Goal: Task Accomplishment & Management: Complete application form

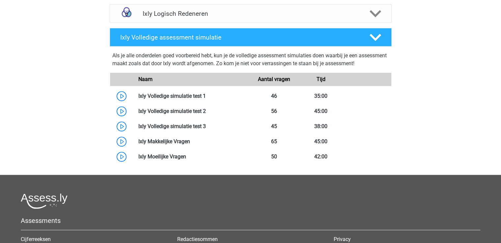
scroll to position [410, 0]
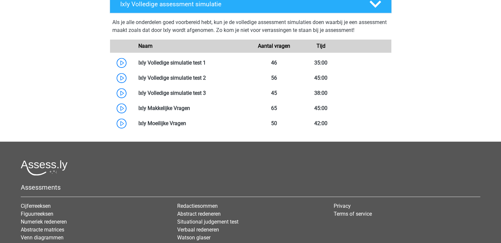
click at [464, 189] on h5 "Assessments" at bounding box center [251, 188] width 460 height 8
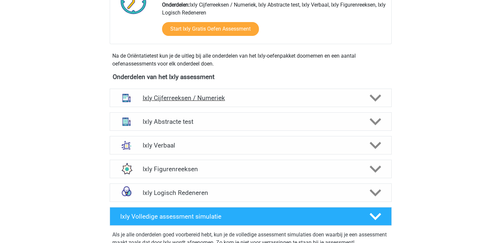
click at [212, 96] on h4 "Ixly Cijferreeksen / Numeriek" at bounding box center [251, 98] width 216 height 8
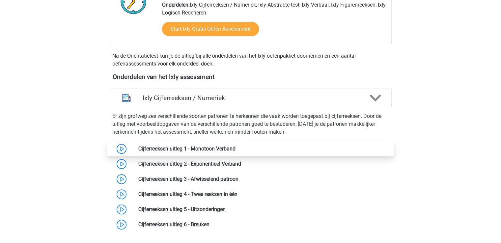
click at [236, 150] on link at bounding box center [236, 149] width 0 height 6
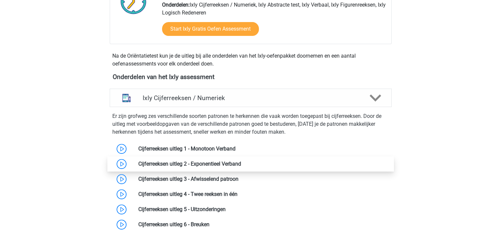
click at [241, 165] on link at bounding box center [241, 164] width 0 height 6
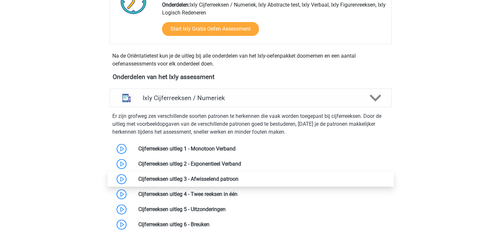
click at [239, 182] on link at bounding box center [239, 179] width 0 height 6
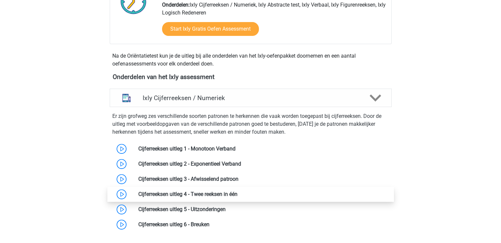
click at [238, 195] on link at bounding box center [238, 194] width 0 height 6
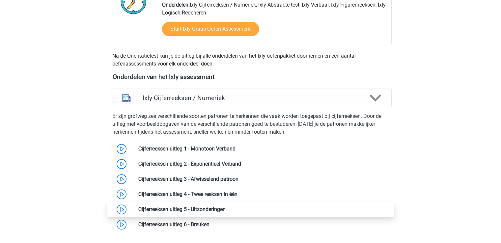
click at [226, 208] on link at bounding box center [226, 209] width 0 height 6
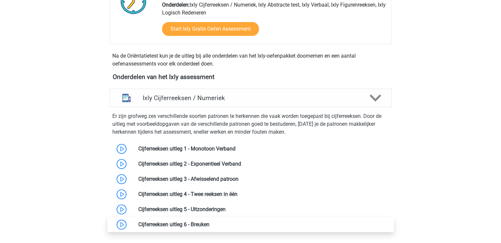
click at [210, 224] on link at bounding box center [210, 224] width 0 height 6
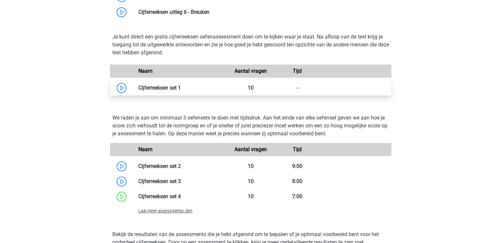
drag, startPoint x: 146, startPoint y: 86, endPoint x: 120, endPoint y: 84, distance: 25.7
click at [181, 91] on link at bounding box center [181, 88] width 0 height 6
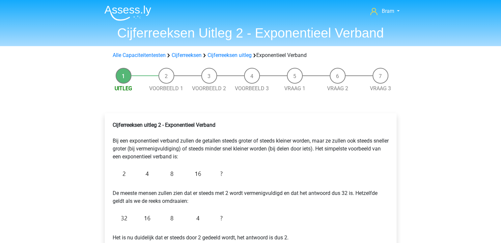
scroll to position [212, 0]
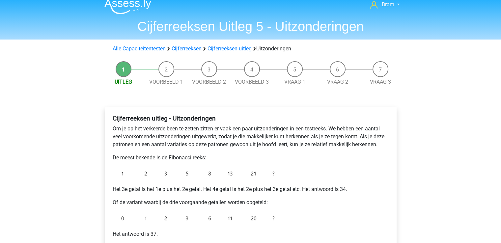
scroll to position [13, 0]
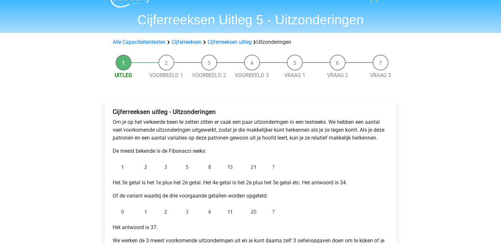
drag, startPoint x: 503, startPoint y: 238, endPoint x: 326, endPoint y: 164, distance: 192.3
drag, startPoint x: 326, startPoint y: 164, endPoint x: 448, endPoint y: 203, distance: 128.3
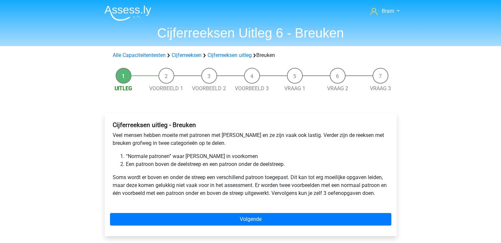
drag, startPoint x: 503, startPoint y: 240, endPoint x: 449, endPoint y: 65, distance: 182.6
click at [449, 65] on div "Bram [EMAIL_ADDRESS][DOMAIN_NAME] Nederlands English" at bounding box center [250, 214] width 501 height 429
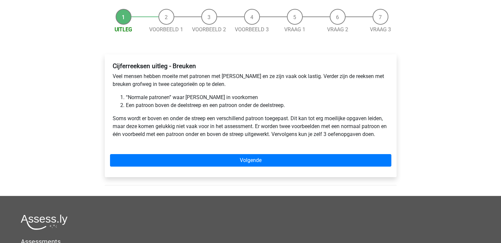
scroll to position [64, 0]
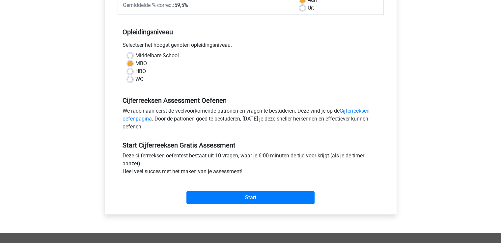
scroll to position [119, 0]
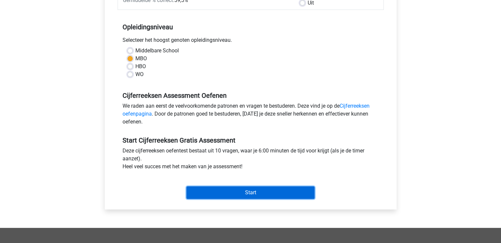
click at [237, 190] on input "Start" at bounding box center [250, 192] width 128 height 13
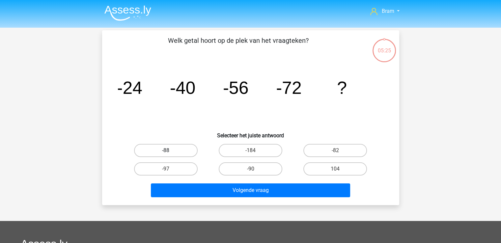
click at [173, 151] on label "-88" at bounding box center [166, 150] width 64 height 13
click at [170, 151] on input "-88" at bounding box center [168, 153] width 4 height 4
radio input "true"
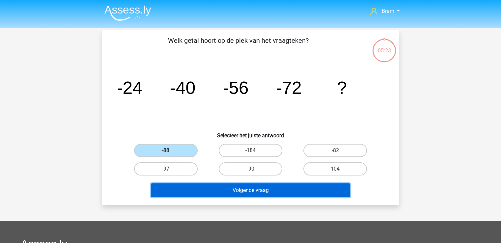
click at [248, 192] on button "Volgende vraag" at bounding box center [250, 191] width 199 height 14
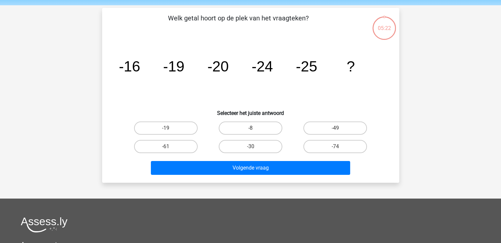
scroll to position [30, 0]
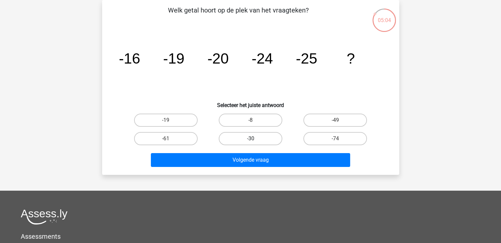
click at [233, 137] on label "-30" at bounding box center [251, 138] width 64 height 13
click at [250, 139] on input "-30" at bounding box center [252, 141] width 4 height 4
radio input "true"
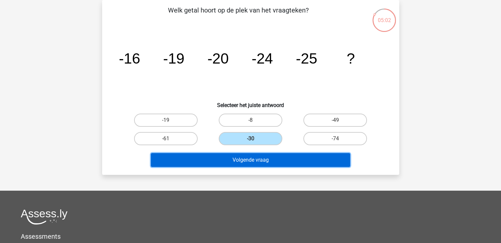
click at [240, 158] on button "Volgende vraag" at bounding box center [250, 160] width 199 height 14
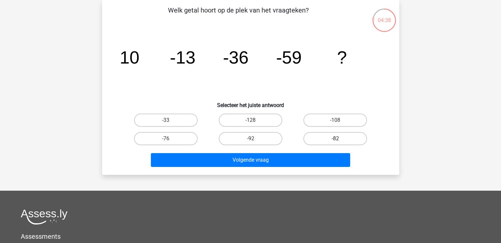
click at [340, 136] on label "-82" at bounding box center [335, 138] width 64 height 13
click at [340, 139] on input "-82" at bounding box center [337, 141] width 4 height 4
radio input "true"
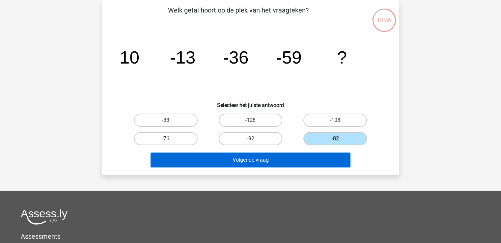
click at [265, 159] on button "Volgende vraag" at bounding box center [250, 160] width 199 height 14
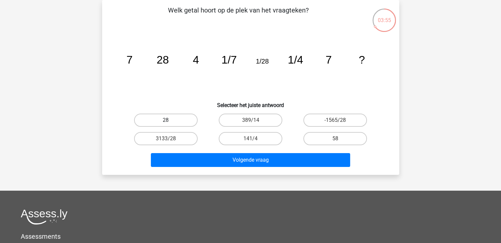
click at [177, 119] on label "28" at bounding box center [166, 120] width 64 height 13
click at [170, 120] on input "28" at bounding box center [168, 122] width 4 height 4
radio input "true"
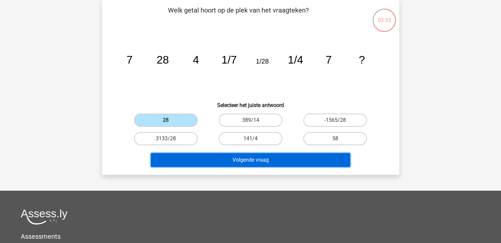
click at [231, 158] on button "Volgende vraag" at bounding box center [250, 160] width 199 height 14
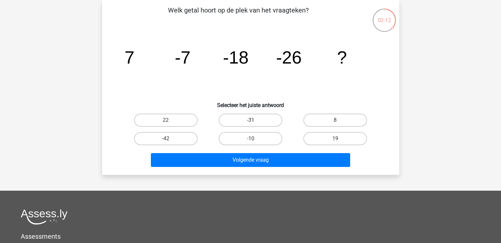
click at [262, 118] on label "-31" at bounding box center [251, 120] width 64 height 13
click at [255, 120] on input "-31" at bounding box center [252, 122] width 4 height 4
radio input "true"
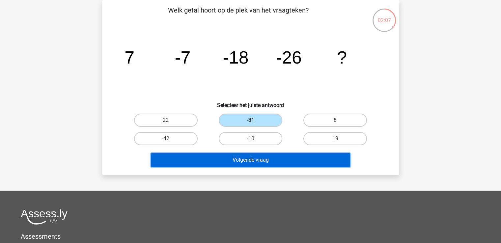
click at [270, 162] on button "Volgende vraag" at bounding box center [250, 160] width 199 height 14
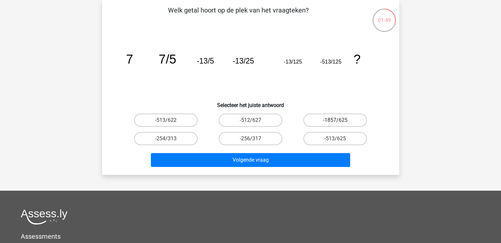
click at [326, 125] on label "-1857/625" at bounding box center [335, 120] width 64 height 13
click at [335, 125] on input "-1857/625" at bounding box center [337, 122] width 4 height 4
radio input "true"
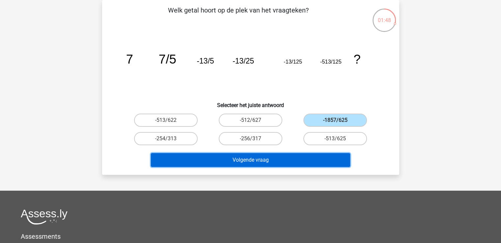
click at [270, 161] on button "Volgende vraag" at bounding box center [250, 160] width 199 height 14
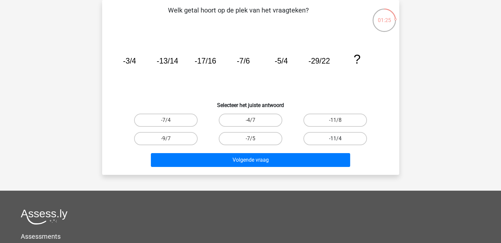
click at [330, 138] on label "-11/4" at bounding box center [335, 138] width 64 height 13
click at [335, 139] on input "-11/4" at bounding box center [337, 141] width 4 height 4
radio input "true"
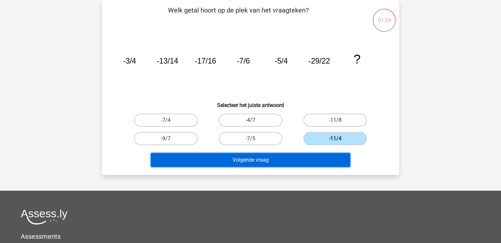
click at [269, 161] on button "Volgende vraag" at bounding box center [250, 160] width 199 height 14
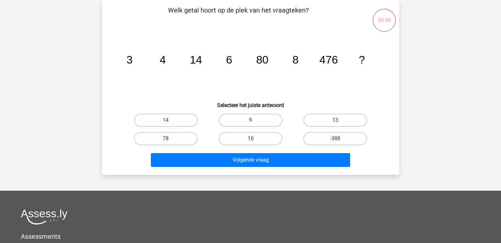
click at [256, 137] on label "10" at bounding box center [251, 138] width 64 height 13
click at [255, 139] on input "10" at bounding box center [252, 141] width 4 height 4
radio input "true"
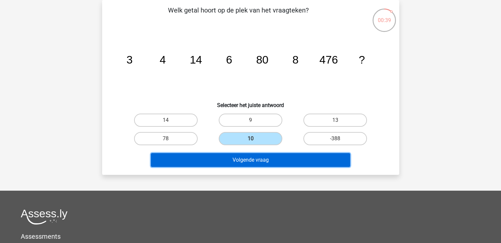
click at [238, 157] on button "Volgende vraag" at bounding box center [250, 160] width 199 height 14
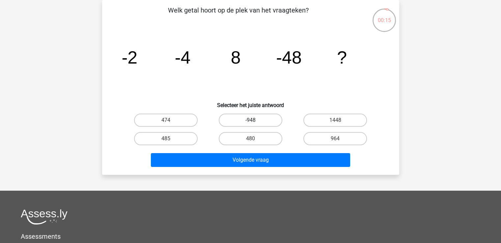
click at [246, 123] on label "-948" at bounding box center [251, 120] width 64 height 13
click at [250, 123] on input "-948" at bounding box center [252, 122] width 4 height 4
radio input "true"
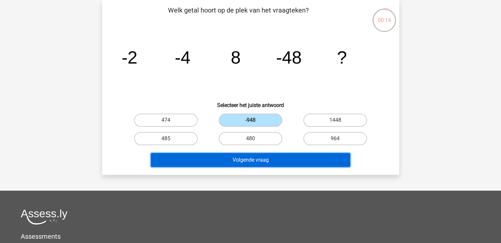
click at [213, 161] on button "Volgende vraag" at bounding box center [250, 160] width 199 height 14
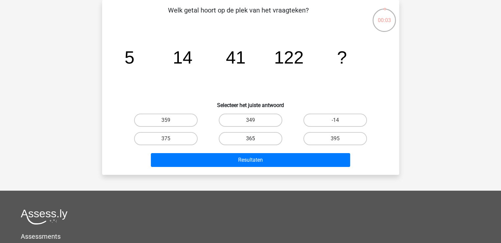
click at [227, 134] on label "365" at bounding box center [251, 138] width 64 height 13
click at [250, 139] on input "365" at bounding box center [252, 141] width 4 height 4
radio input "true"
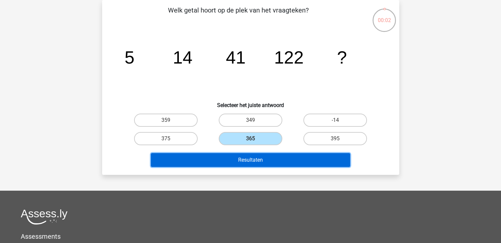
click at [264, 162] on button "Resultaten" at bounding box center [250, 160] width 199 height 14
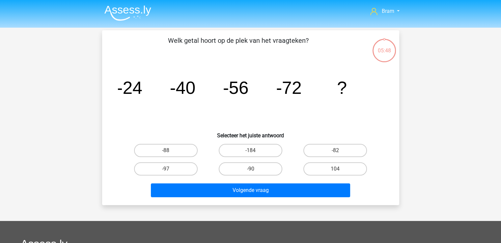
drag, startPoint x: 503, startPoint y: 238, endPoint x: 462, endPoint y: 72, distance: 170.8
click at [462, 72] on div "Bram vanderloobram@gmail.com Nederlands English" at bounding box center [250, 197] width 501 height 395
click at [175, 152] on label "-88" at bounding box center [166, 150] width 64 height 13
click at [170, 152] on input "-88" at bounding box center [168, 153] width 4 height 4
radio input "true"
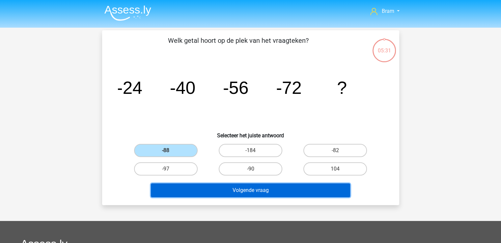
click at [239, 192] on button "Volgende vraag" at bounding box center [250, 191] width 199 height 14
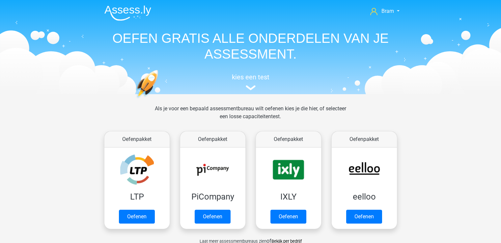
scroll to position [101, 0]
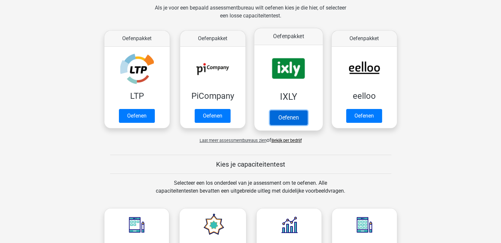
drag, startPoint x: 282, startPoint y: 116, endPoint x: 275, endPoint y: 119, distance: 6.7
drag, startPoint x: 275, startPoint y: 119, endPoint x: 270, endPoint y: 115, distance: 6.7
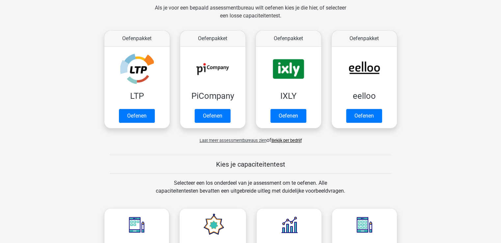
drag, startPoint x: 270, startPoint y: 115, endPoint x: 434, endPoint y: 127, distance: 164.5
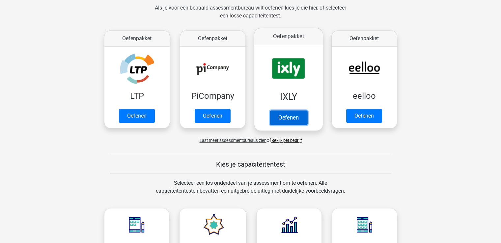
drag, startPoint x: 434, startPoint y: 127, endPoint x: 298, endPoint y: 115, distance: 136.0
click at [298, 115] on link "Oefenen" at bounding box center [288, 117] width 38 height 14
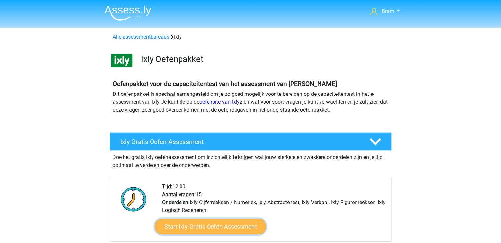
drag, startPoint x: 221, startPoint y: 227, endPoint x: 249, endPoint y: 230, distance: 28.5
drag, startPoint x: 249, startPoint y: 230, endPoint x: 200, endPoint y: 226, distance: 49.2
click at [200, 226] on link "Start Ixly Gratis Oefen Assessment" at bounding box center [210, 227] width 111 height 16
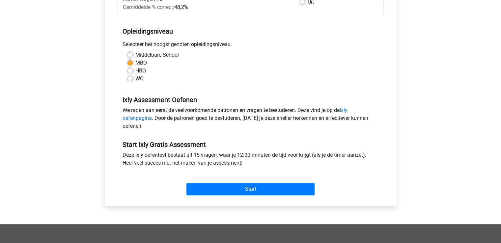
scroll to position [110, 0]
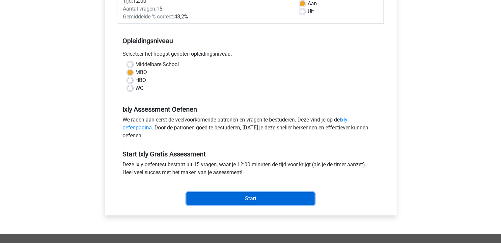
click at [284, 195] on input "Start" at bounding box center [250, 198] width 128 height 13
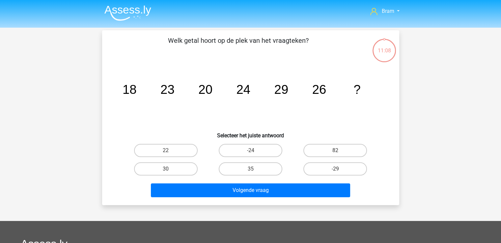
click at [169, 170] on input "30" at bounding box center [168, 171] width 4 height 4
radio input "true"
click at [169, 170] on input "30" at bounding box center [168, 171] width 4 height 4
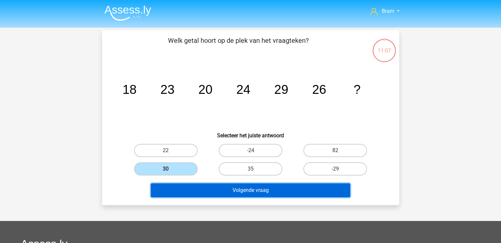
click at [233, 191] on button "Volgende vraag" at bounding box center [250, 191] width 199 height 14
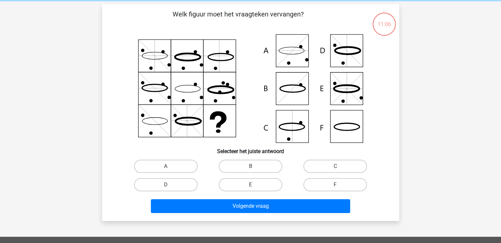
scroll to position [30, 0]
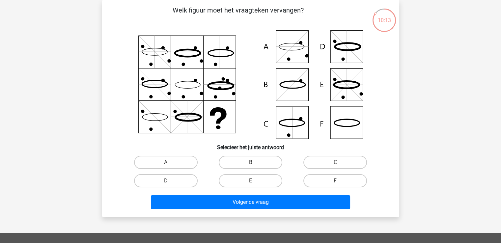
click at [289, 49] on icon at bounding box center [251, 84] width 266 height 109
click at [162, 162] on label "A" at bounding box center [166, 162] width 64 height 13
click at [166, 162] on input "A" at bounding box center [168, 164] width 4 height 4
radio input "true"
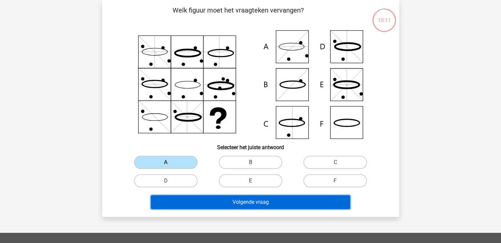
click at [216, 201] on button "Volgende vraag" at bounding box center [250, 202] width 199 height 14
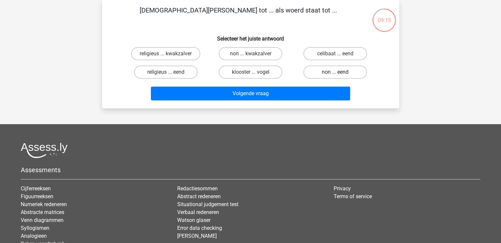
click at [332, 71] on label "non ... eend" at bounding box center [335, 72] width 64 height 13
click at [335, 72] on input "non ... eend" at bounding box center [337, 74] width 4 height 4
radio input "true"
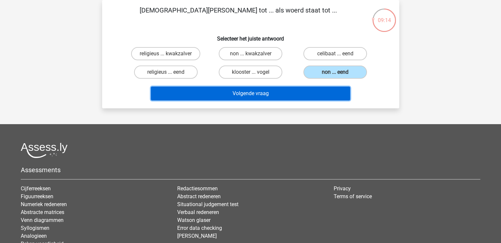
click at [262, 97] on button "Volgende vraag" at bounding box center [250, 94] width 199 height 14
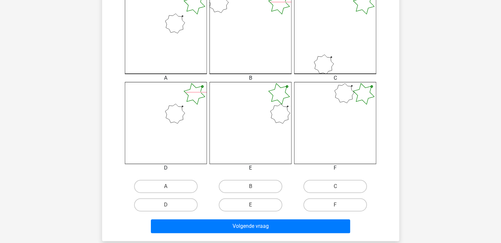
scroll to position [221, 0]
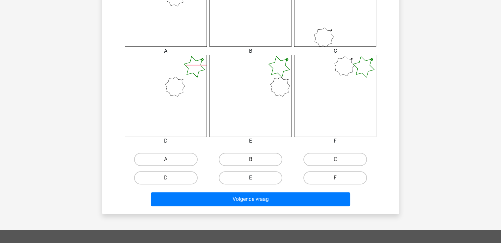
click at [261, 176] on label "E" at bounding box center [251, 177] width 64 height 13
click at [255, 178] on input "E" at bounding box center [252, 180] width 4 height 4
radio input "true"
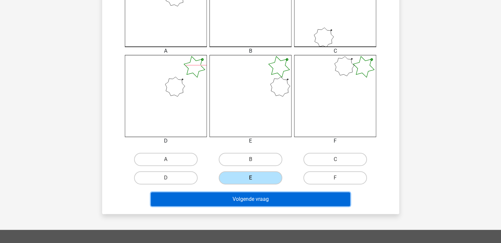
click at [268, 203] on button "Volgende vraag" at bounding box center [250, 199] width 199 height 14
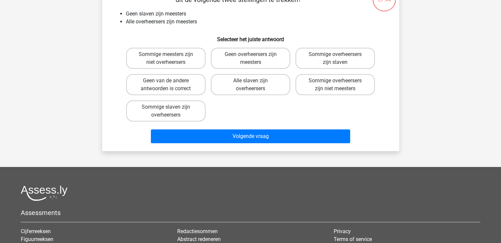
scroll to position [30, 0]
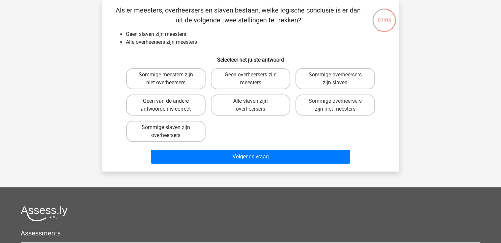
click at [199, 102] on label "Geen van de andere antwoorden is correct" at bounding box center [165, 105] width 79 height 21
click at [170, 102] on input "Geen van de andere antwoorden is correct" at bounding box center [168, 103] width 4 height 4
radio input "true"
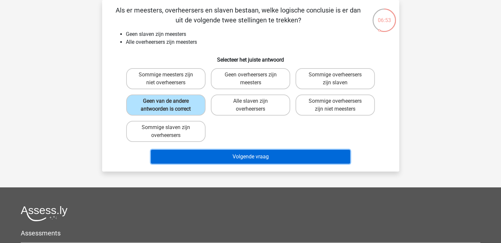
click at [209, 153] on button "Volgende vraag" at bounding box center [250, 157] width 199 height 14
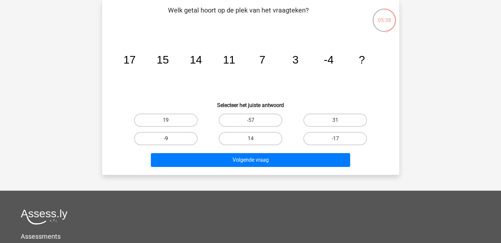
click at [171, 137] on label "-9" at bounding box center [166, 138] width 64 height 13
click at [170, 139] on input "-9" at bounding box center [168, 141] width 4 height 4
radio input "true"
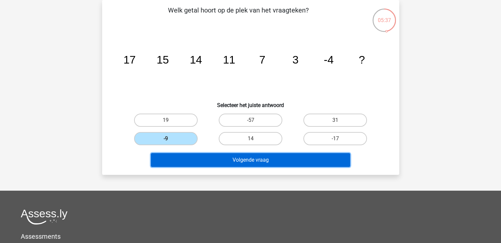
click at [189, 164] on button "Volgende vraag" at bounding box center [250, 160] width 199 height 14
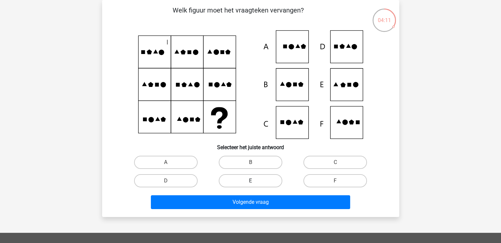
click at [258, 179] on label "E" at bounding box center [251, 180] width 64 height 13
click at [255, 181] on input "E" at bounding box center [252, 183] width 4 height 4
radio input "true"
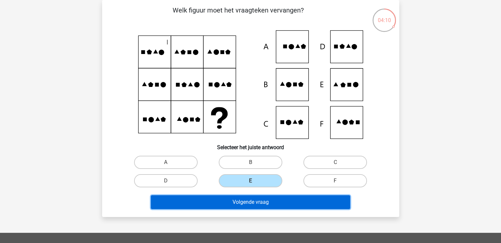
click at [244, 198] on button "Volgende vraag" at bounding box center [250, 202] width 199 height 14
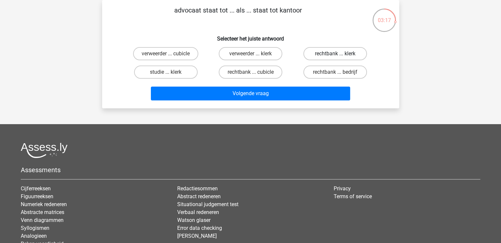
click at [326, 50] on label "rechtbank ... klerk" at bounding box center [335, 53] width 64 height 13
click at [335, 54] on input "rechtbank ... klerk" at bounding box center [337, 56] width 4 height 4
radio input "true"
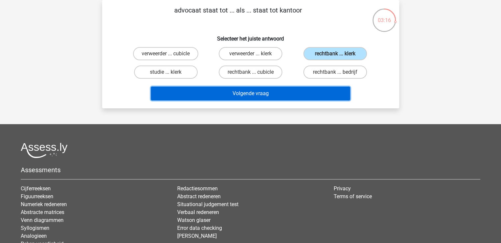
click at [262, 92] on button "Volgende vraag" at bounding box center [250, 94] width 199 height 14
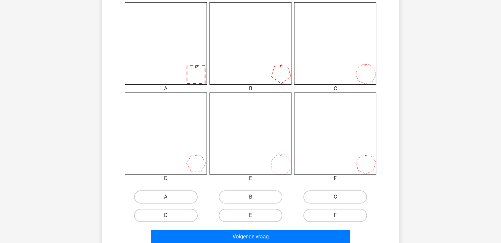
scroll to position [200, 0]
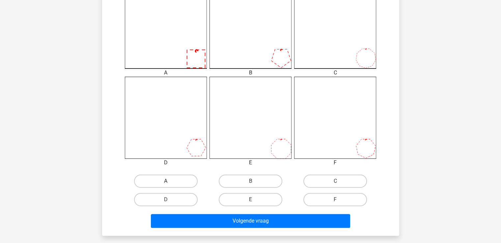
click at [189, 179] on label "A" at bounding box center [166, 181] width 64 height 13
click at [170, 181] on input "A" at bounding box center [168, 183] width 4 height 4
radio input "true"
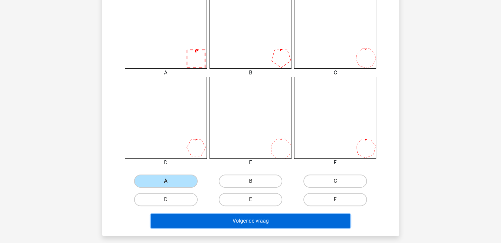
click at [184, 222] on button "Volgende vraag" at bounding box center [250, 221] width 199 height 14
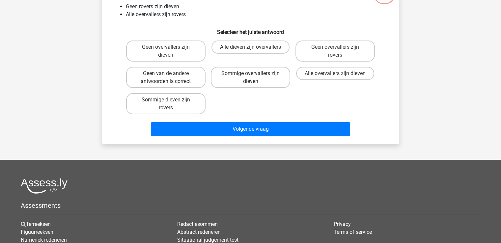
scroll to position [30, 0]
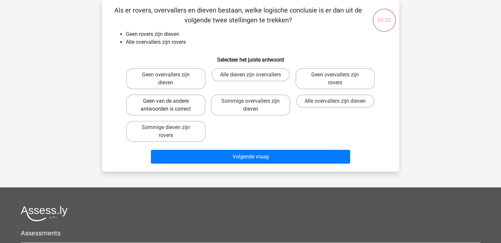
click at [135, 114] on label "Geen van de andere antwoorden is correct" at bounding box center [165, 105] width 79 height 21
click at [166, 105] on input "Geen van de andere antwoorden is correct" at bounding box center [168, 103] width 4 height 4
radio input "true"
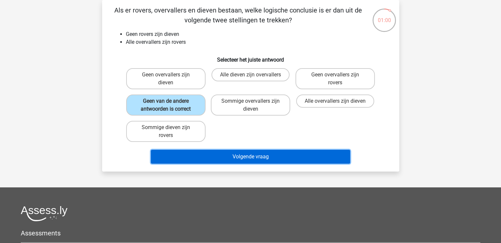
click at [170, 156] on button "Volgende vraag" at bounding box center [250, 157] width 199 height 14
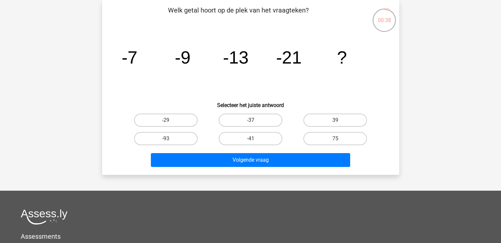
click at [256, 117] on label "-37" at bounding box center [251, 120] width 64 height 13
click at [255, 120] on input "-37" at bounding box center [252, 122] width 4 height 4
radio input "true"
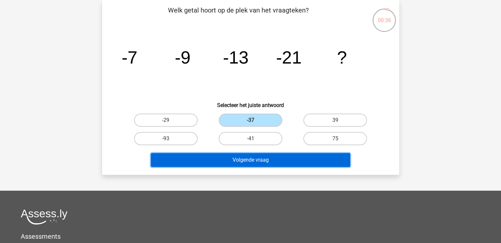
click at [262, 161] on button "Volgende vraag" at bounding box center [250, 160] width 199 height 14
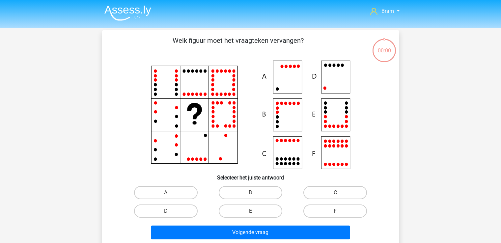
scroll to position [30, 0]
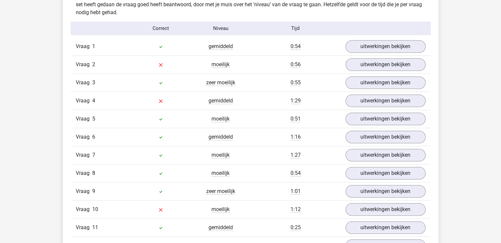
scroll to position [599, 0]
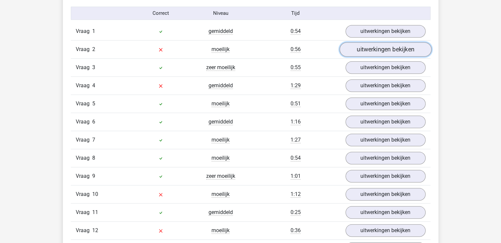
click at [367, 51] on link "uitwerkingen bekijken" at bounding box center [385, 49] width 92 height 14
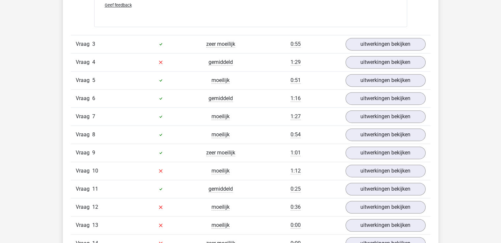
scroll to position [919, 0]
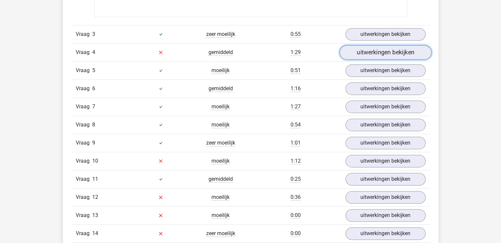
click at [405, 50] on link "uitwerkingen bekijken" at bounding box center [385, 52] width 92 height 14
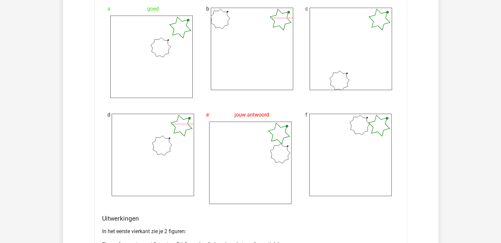
scroll to position [1134, 0]
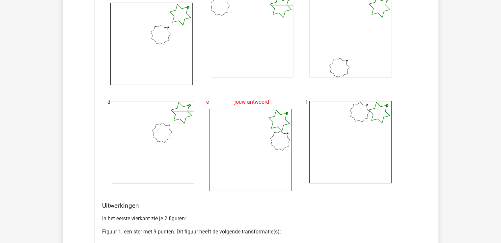
drag, startPoint x: 500, startPoint y: 136, endPoint x: 500, endPoint y: 155, distance: 18.8
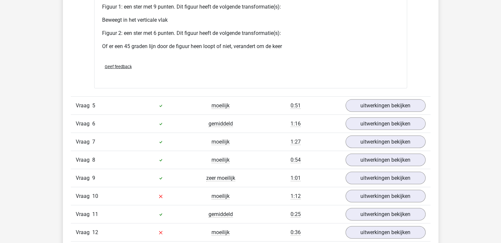
scroll to position [1379, 0]
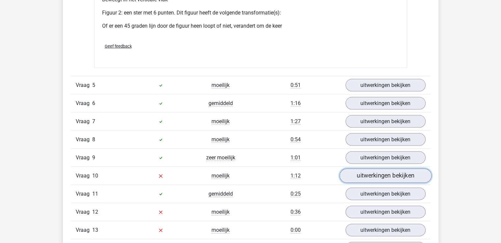
click at [370, 178] on link "uitwerkingen bekijken" at bounding box center [385, 176] width 92 height 14
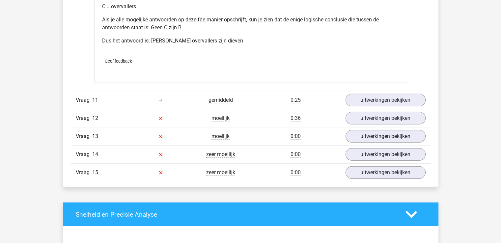
scroll to position [1761, 0]
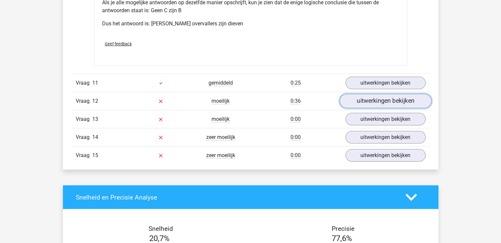
click at [423, 100] on link "uitwerkingen bekijken" at bounding box center [385, 101] width 92 height 14
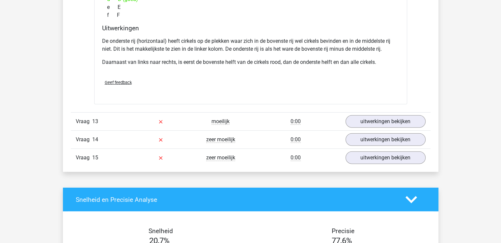
scroll to position [2047, 0]
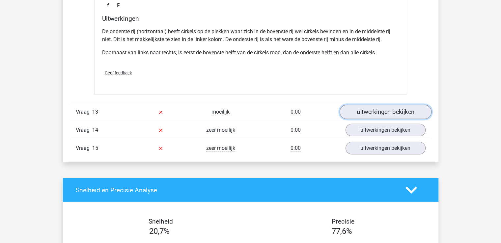
click at [365, 106] on link "uitwerkingen bekijken" at bounding box center [385, 112] width 92 height 14
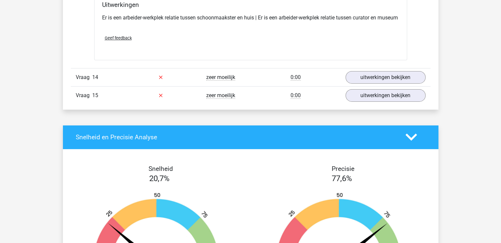
scroll to position [2251, 0]
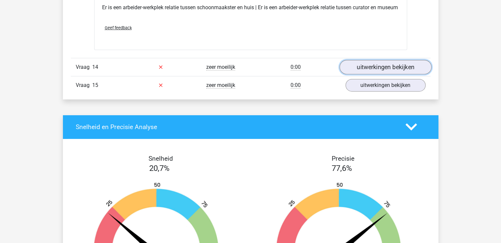
click at [376, 74] on link "uitwerkingen bekijken" at bounding box center [385, 67] width 92 height 14
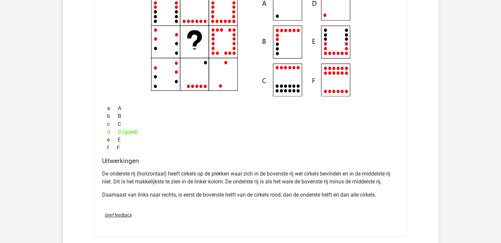
scroll to position [2117, 0]
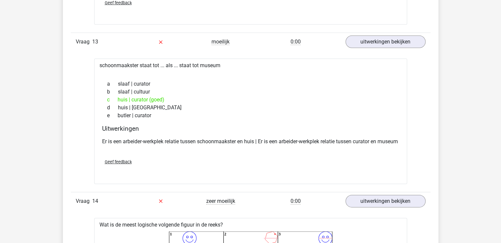
drag, startPoint x: 503, startPoint y: 198, endPoint x: 444, endPoint y: 24, distance: 183.0
drag, startPoint x: 500, startPoint y: 152, endPoint x: 502, endPoint y: 163, distance: 11.3
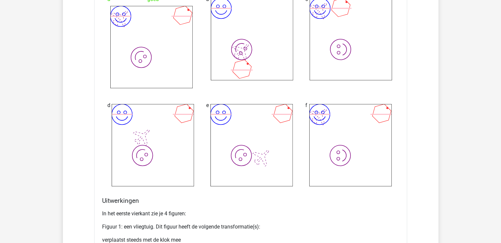
scroll to position [2265, 0]
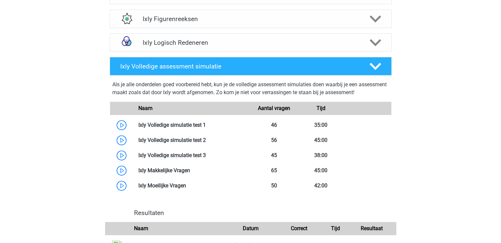
scroll to position [377, 0]
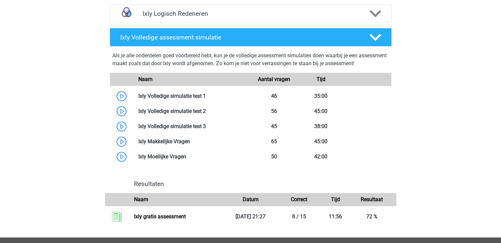
click at [469, 158] on div "Bram [EMAIL_ADDRESS][DOMAIN_NAME] Nederlands" at bounding box center [250, 17] width 501 height 788
click at [206, 96] on link at bounding box center [206, 96] width 0 height 6
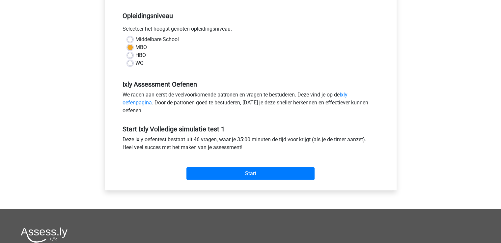
scroll to position [137, 0]
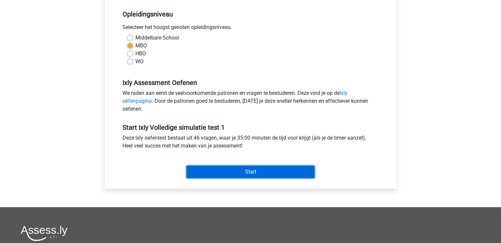
click at [300, 170] on input "Start" at bounding box center [250, 172] width 128 height 13
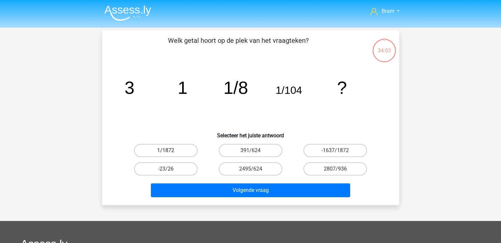
click at [187, 148] on label "1/1872" at bounding box center [166, 150] width 64 height 13
click at [170, 151] on input "1/1872" at bounding box center [168, 153] width 4 height 4
radio input "true"
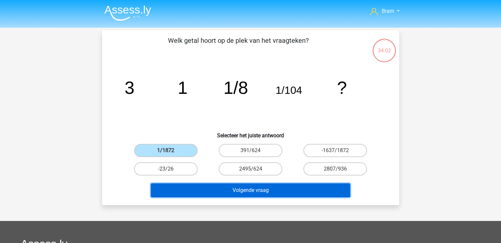
click at [199, 184] on button "Volgende vraag" at bounding box center [250, 191] width 199 height 14
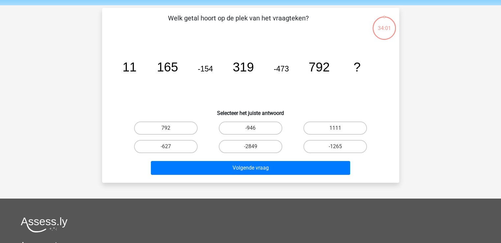
scroll to position [30, 0]
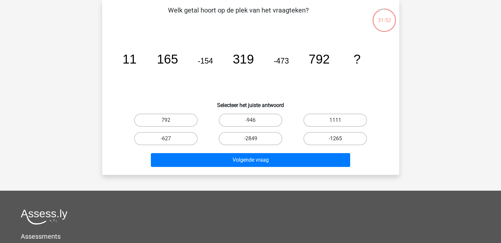
click at [307, 138] on label "-1265" at bounding box center [335, 138] width 64 height 13
click at [335, 139] on input "-1265" at bounding box center [337, 141] width 4 height 4
radio input "true"
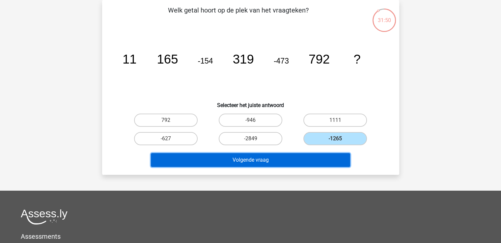
click at [301, 153] on button "Volgende vraag" at bounding box center [250, 160] width 199 height 14
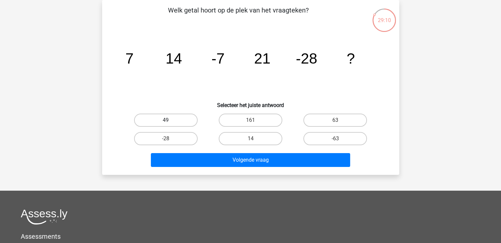
click at [182, 115] on label "49" at bounding box center [166, 120] width 64 height 13
click at [170, 120] on input "49" at bounding box center [168, 122] width 4 height 4
radio input "true"
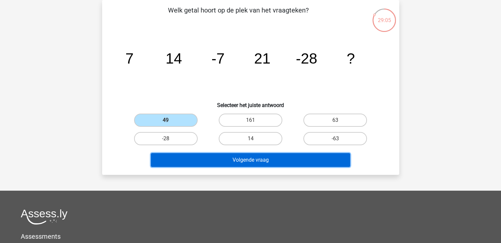
click at [256, 159] on button "Volgende vraag" at bounding box center [250, 160] width 199 height 14
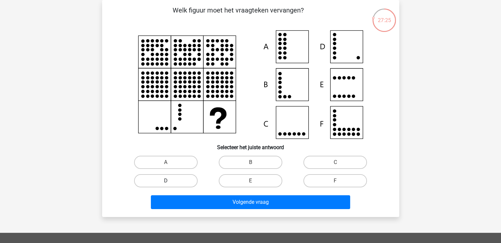
click at [175, 180] on label "D" at bounding box center [166, 180] width 64 height 13
click at [170, 181] on input "D" at bounding box center [168, 183] width 4 height 4
radio input "true"
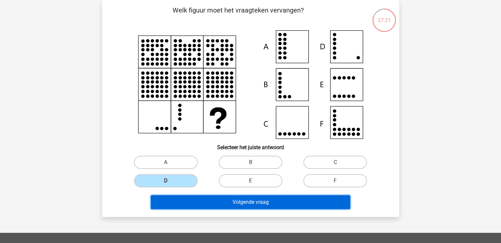
click at [180, 199] on button "Volgende vraag" at bounding box center [250, 202] width 199 height 14
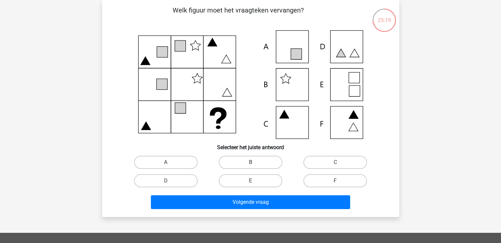
click at [253, 160] on label "B" at bounding box center [251, 162] width 64 height 13
click at [253, 162] on input "B" at bounding box center [252, 164] width 4 height 4
radio input "true"
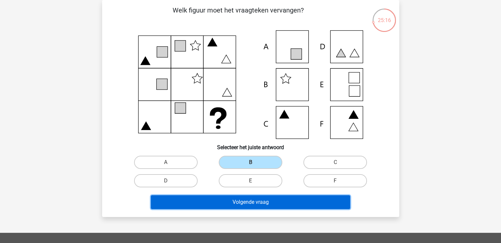
drag, startPoint x: 241, startPoint y: 199, endPoint x: 226, endPoint y: 201, distance: 14.6
drag, startPoint x: 226, startPoint y: 201, endPoint x: 188, endPoint y: 201, distance: 37.9
click at [188, 201] on button "Volgende vraag" at bounding box center [250, 202] width 199 height 14
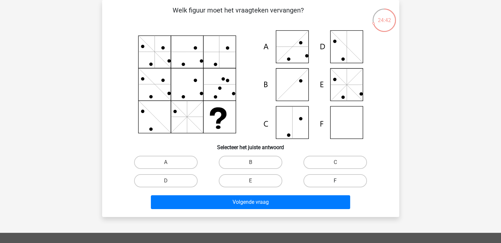
click at [348, 175] on label "F" at bounding box center [335, 180] width 64 height 13
click at [340, 181] on input "F" at bounding box center [337, 183] width 4 height 4
radio input "true"
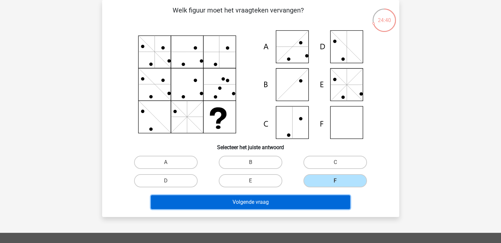
click at [319, 198] on button "Volgende vraag" at bounding box center [250, 202] width 199 height 14
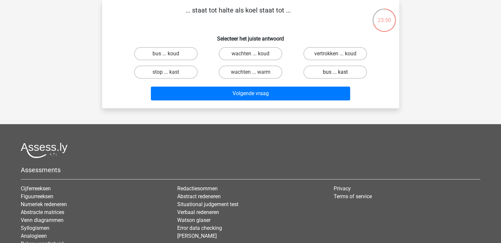
click at [335, 71] on label "bus ... kast" at bounding box center [335, 72] width 64 height 13
click at [335, 72] on input "bus ... kast" at bounding box center [337, 74] width 4 height 4
radio input "true"
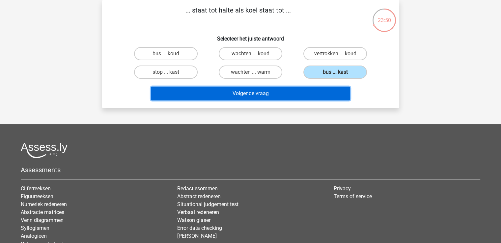
click at [269, 95] on button "Volgende vraag" at bounding box center [250, 94] width 199 height 14
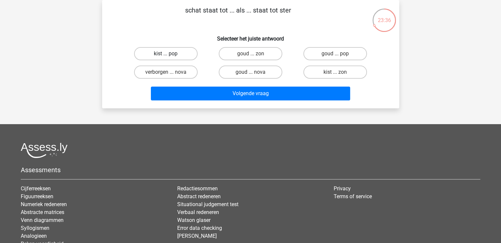
click at [172, 55] on label "kist ... pop" at bounding box center [166, 53] width 64 height 13
click at [170, 55] on input "kist ... pop" at bounding box center [168, 56] width 4 height 4
radio input "true"
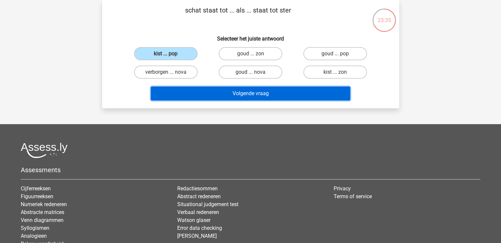
click at [262, 93] on button "Volgende vraag" at bounding box center [250, 94] width 199 height 14
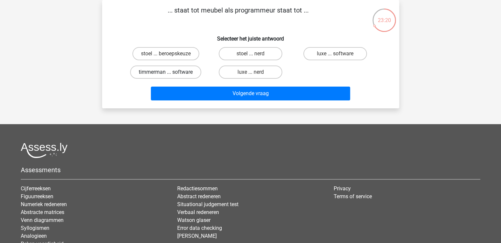
click at [181, 72] on label "timmerman ... software" at bounding box center [165, 72] width 71 height 13
click at [170, 72] on input "timmerman ... software" at bounding box center [168, 74] width 4 height 4
radio input "true"
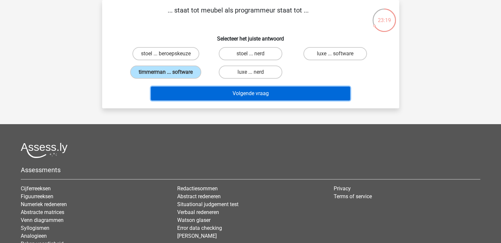
click at [186, 93] on button "Volgende vraag" at bounding box center [250, 94] width 199 height 14
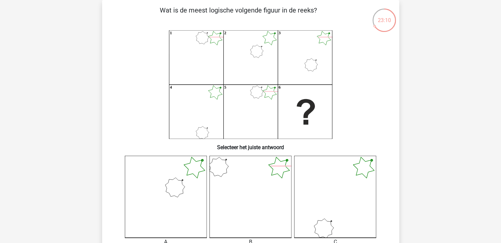
scroll to position [242, 0]
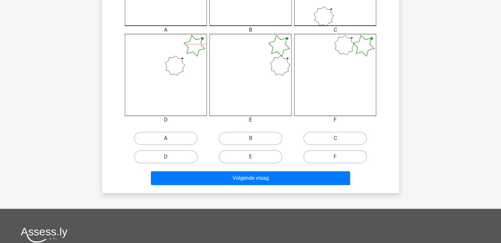
click at [160, 136] on label "A" at bounding box center [166, 138] width 64 height 13
click at [166, 138] on input "A" at bounding box center [168, 140] width 4 height 4
radio input "true"
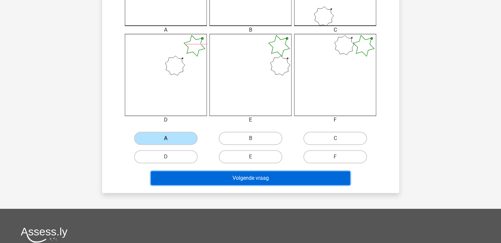
click at [244, 176] on button "Volgende vraag" at bounding box center [250, 178] width 199 height 14
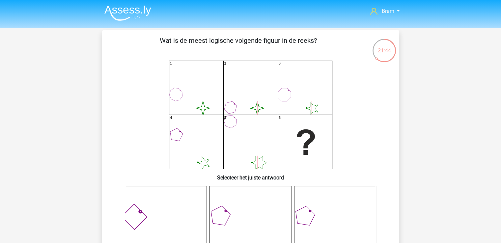
scroll to position [212, 0]
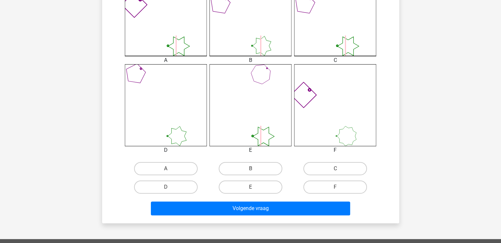
click at [254, 187] on input "E" at bounding box center [252, 189] width 4 height 4
radio input "true"
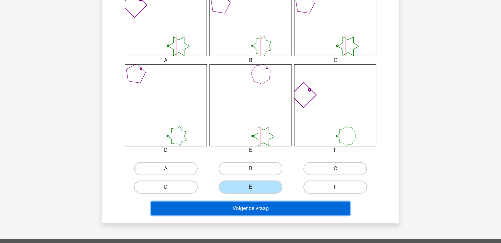
click at [176, 209] on button "Volgende vraag" at bounding box center [250, 209] width 199 height 14
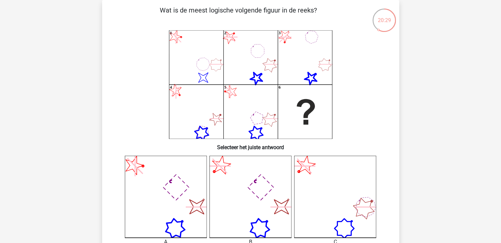
scroll to position [242, 0]
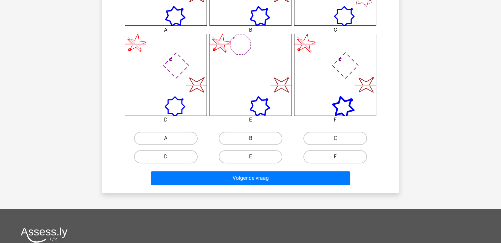
click at [167, 140] on input "A" at bounding box center [168, 140] width 4 height 4
radio input "true"
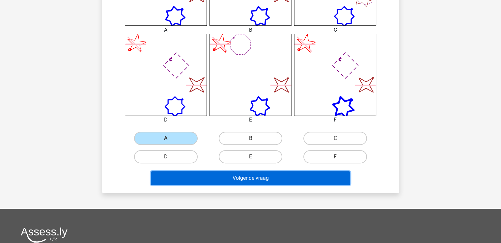
click at [199, 178] on button "Volgende vraag" at bounding box center [250, 178] width 199 height 14
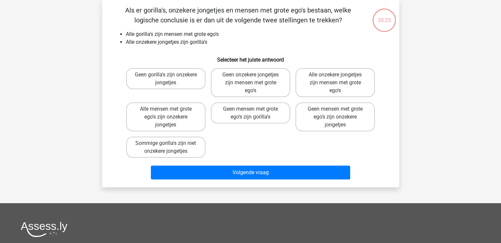
scroll to position [30, 0]
click at [326, 83] on label "Alle onzekere jongetjes zijn mensen met grote ego's" at bounding box center [335, 82] width 79 height 29
click at [335, 79] on input "Alle onzekere jongetjes zijn mensen met grote ego's" at bounding box center [337, 77] width 4 height 4
radio input "true"
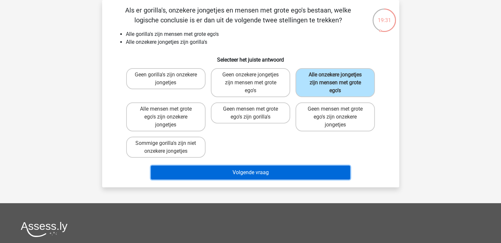
click at [273, 169] on button "Volgende vraag" at bounding box center [250, 173] width 199 height 14
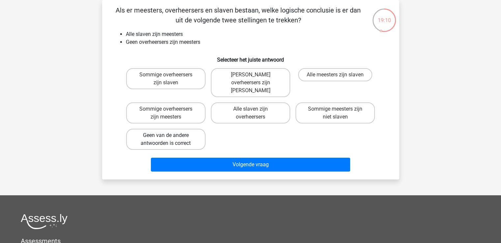
click at [164, 131] on label "Geen van de andere antwoorden is correct" at bounding box center [165, 139] width 79 height 21
click at [166, 135] on input "Geen van de andere antwoorden is correct" at bounding box center [168, 137] width 4 height 4
radio input "true"
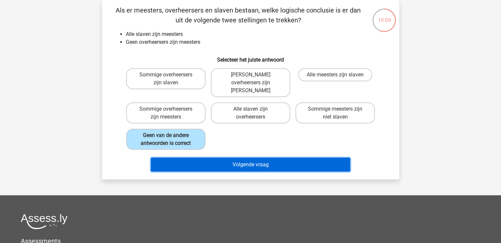
click at [176, 158] on button "Volgende vraag" at bounding box center [250, 165] width 199 height 14
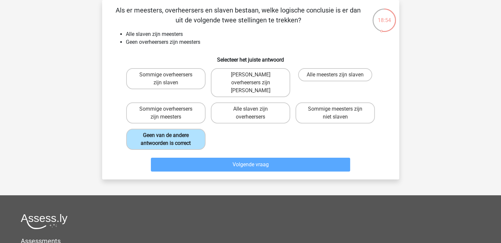
click at [157, 129] on label "Geen van de andere antwoorden is correct" at bounding box center [165, 139] width 79 height 21
click at [166, 135] on input "Geen van de andere antwoorden is correct" at bounding box center [168, 137] width 4 height 4
click at [146, 129] on label "Geen van de andere antwoorden is correct" at bounding box center [165, 139] width 79 height 21
click at [166, 135] on input "Geen van de andere antwoorden is correct" at bounding box center [168, 137] width 4 height 4
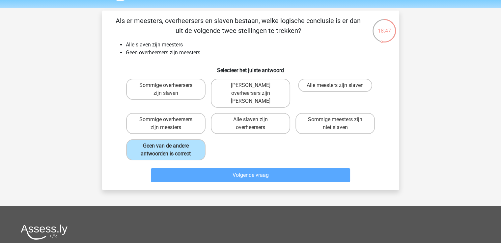
scroll to position [0, 0]
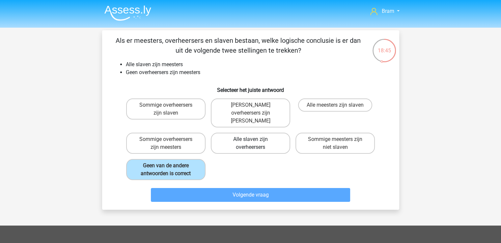
click at [275, 135] on label "Alle slaven zijn overheersers" at bounding box center [250, 143] width 79 height 21
click at [255, 139] on input "Alle slaven zijn overheersers" at bounding box center [252, 141] width 4 height 4
radio input "true"
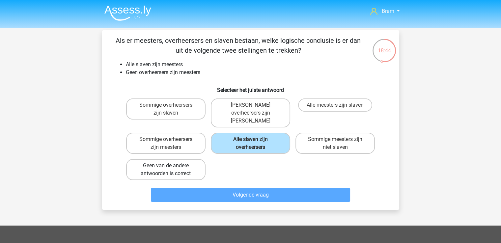
click at [187, 164] on label "Geen van de andere antwoorden is correct" at bounding box center [165, 169] width 79 height 21
click at [170, 166] on input "Geen van de andere antwoorden is correct" at bounding box center [168, 168] width 4 height 4
radio input "true"
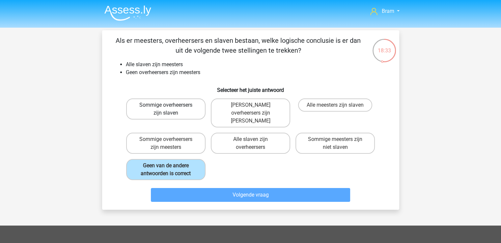
click at [151, 103] on label "Sommige overheersers zijn slaven" at bounding box center [165, 109] width 79 height 21
click at [166, 105] on input "Sommige overheersers zijn slaven" at bounding box center [168, 107] width 4 height 4
radio input "true"
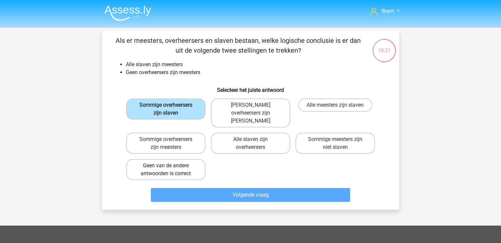
click at [154, 162] on label "Geen van de andere antwoorden is correct" at bounding box center [165, 169] width 79 height 21
click at [166, 166] on input "Geen van de andere antwoorden is correct" at bounding box center [168, 168] width 4 height 4
radio input "true"
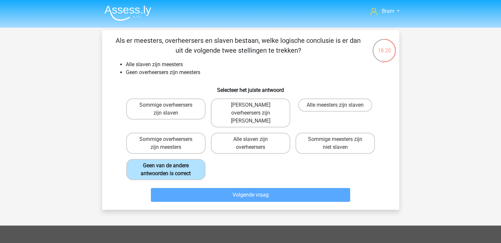
click at [154, 162] on label "Geen van de andere antwoorden is correct" at bounding box center [165, 169] width 79 height 21
click at [166, 166] on input "Geen van de andere antwoorden is correct" at bounding box center [168, 168] width 4 height 4
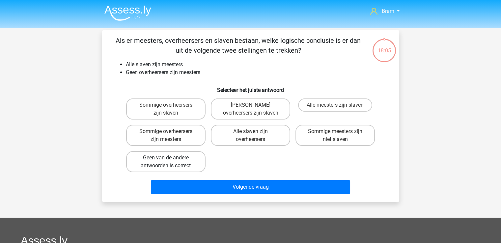
click at [165, 163] on label "Geen van de andere antwoorden is correct" at bounding box center [165, 161] width 79 height 21
click at [166, 162] on input "Geen van de andere antwoorden is correct" at bounding box center [168, 160] width 4 height 4
radio input "true"
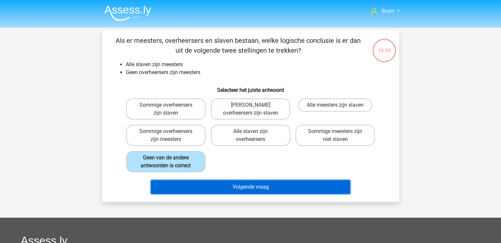
click at [221, 189] on button "Volgende vraag" at bounding box center [250, 187] width 199 height 14
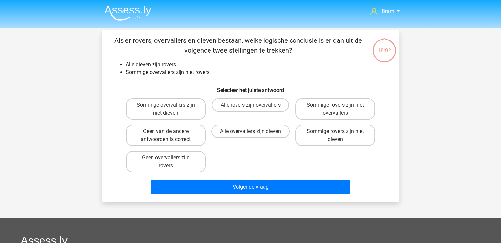
scroll to position [30, 0]
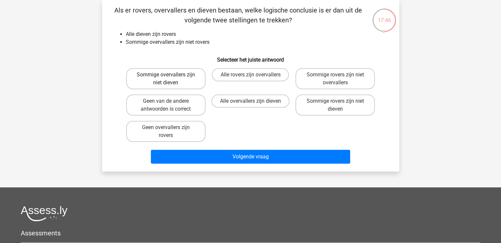
click at [156, 79] on label "Sommige overvallers zijn niet dieven" at bounding box center [165, 78] width 79 height 21
click at [166, 79] on input "Sommige overvallers zijn niet dieven" at bounding box center [168, 77] width 4 height 4
radio input "true"
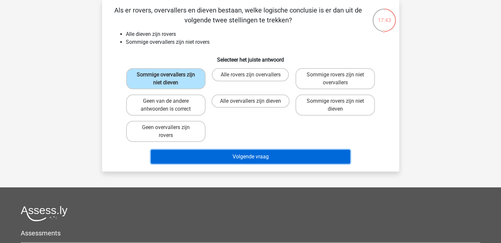
click at [194, 152] on button "Volgende vraag" at bounding box center [250, 157] width 199 height 14
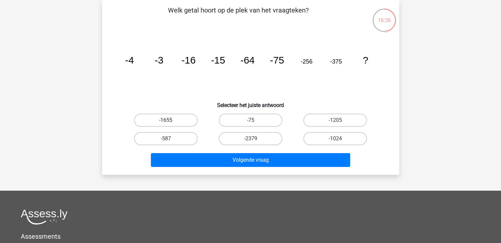
click at [178, 118] on label "-1655" at bounding box center [166, 120] width 64 height 13
click at [170, 120] on input "-1655" at bounding box center [168, 122] width 4 height 4
radio input "true"
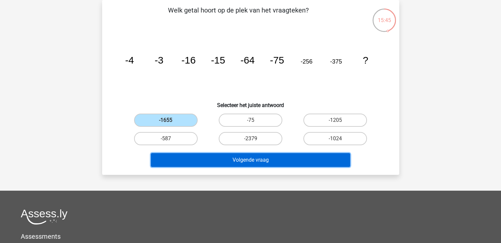
click at [191, 165] on button "Volgende vraag" at bounding box center [250, 160] width 199 height 14
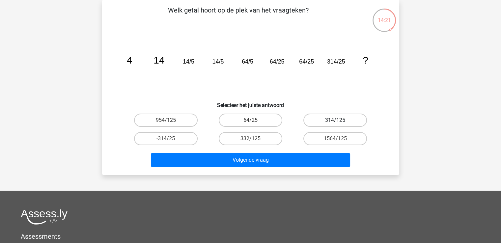
click at [352, 119] on label "314/125" at bounding box center [335, 120] width 64 height 13
click at [340, 120] on input "314/125" at bounding box center [337, 122] width 4 height 4
radio input "true"
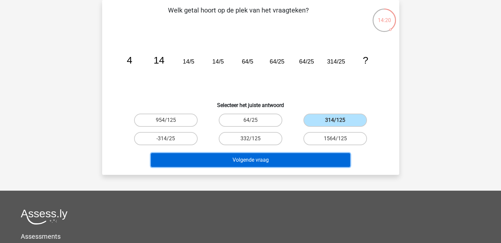
click at [288, 156] on button "Volgende vraag" at bounding box center [250, 160] width 199 height 14
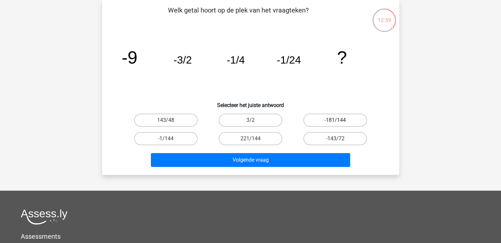
click at [325, 120] on label "-181/144" at bounding box center [335, 120] width 64 height 13
click at [335, 120] on input "-181/144" at bounding box center [337, 122] width 4 height 4
radio input "true"
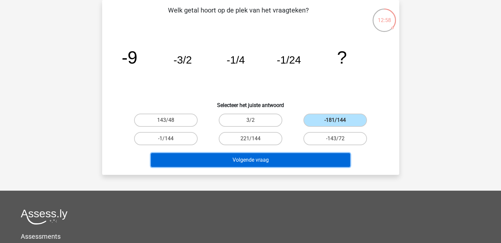
click at [276, 162] on button "Volgende vraag" at bounding box center [250, 160] width 199 height 14
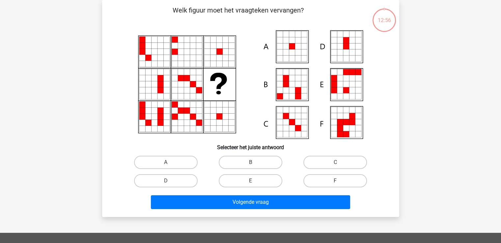
click at [244, 164] on label "B" at bounding box center [251, 162] width 64 height 13
click at [250, 164] on input "B" at bounding box center [252, 164] width 4 height 4
radio input "true"
click at [153, 159] on label "A" at bounding box center [166, 162] width 64 height 13
click at [166, 162] on input "A" at bounding box center [168, 164] width 4 height 4
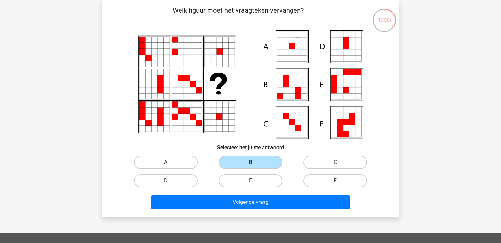
radio input "true"
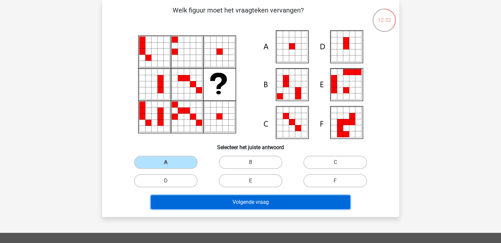
click at [172, 198] on button "Volgende vraag" at bounding box center [250, 202] width 199 height 14
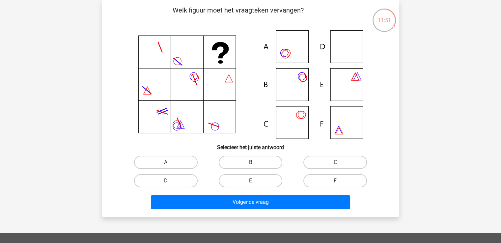
click at [162, 180] on label "D" at bounding box center [166, 180] width 64 height 13
click at [166, 181] on input "D" at bounding box center [168, 183] width 4 height 4
radio input "true"
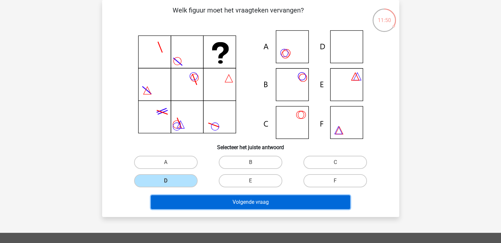
click at [187, 203] on button "Volgende vraag" at bounding box center [250, 202] width 199 height 14
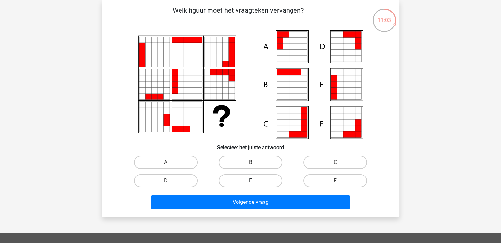
click at [246, 182] on label "E" at bounding box center [251, 180] width 64 height 13
click at [250, 182] on input "E" at bounding box center [252, 183] width 4 height 4
radio input "true"
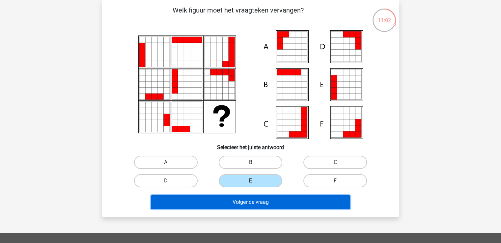
click at [190, 202] on button "Volgende vraag" at bounding box center [250, 202] width 199 height 14
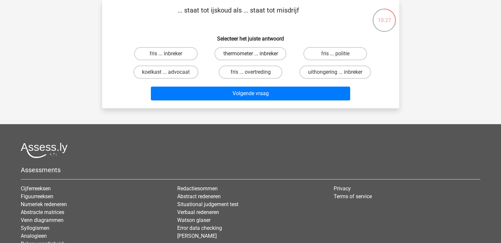
click at [251, 53] on label "thermometer ... inbreker" at bounding box center [250, 53] width 72 height 13
click at [251, 54] on input "thermometer ... inbreker" at bounding box center [252, 56] width 4 height 4
radio input "true"
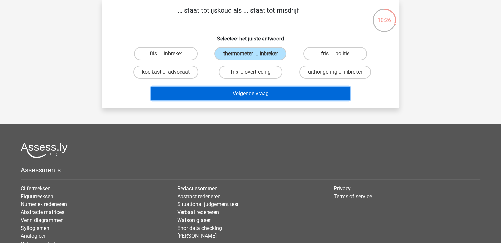
click at [187, 91] on button "Volgende vraag" at bounding box center [250, 94] width 199 height 14
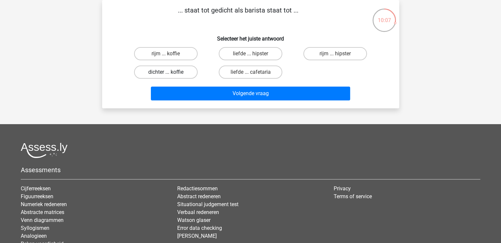
click at [161, 73] on label "dichter ... koffie" at bounding box center [166, 72] width 64 height 13
click at [166, 73] on input "dichter ... koffie" at bounding box center [168, 74] width 4 height 4
radio input "true"
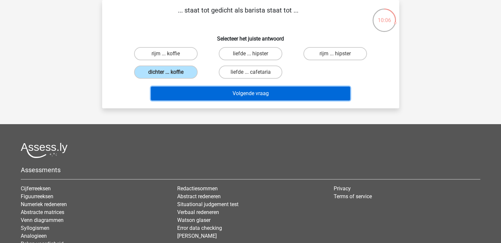
click at [202, 89] on button "Volgende vraag" at bounding box center [250, 94] width 199 height 14
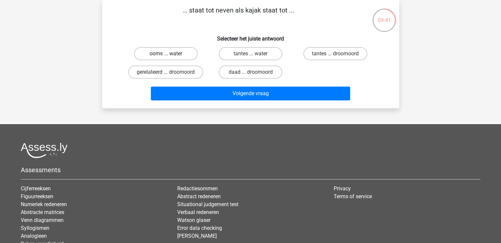
click at [163, 54] on label "ooms ... water" at bounding box center [166, 53] width 64 height 13
click at [166, 54] on input "ooms ... water" at bounding box center [168, 56] width 4 height 4
radio input "true"
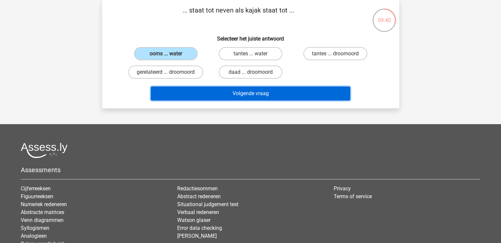
click at [190, 88] on button "Volgende vraag" at bounding box center [250, 94] width 199 height 14
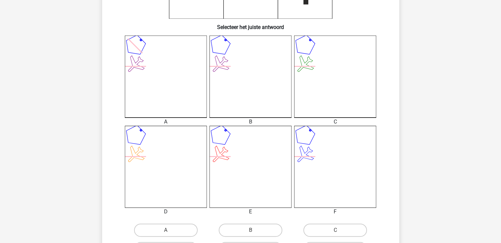
scroll to position [0, 0]
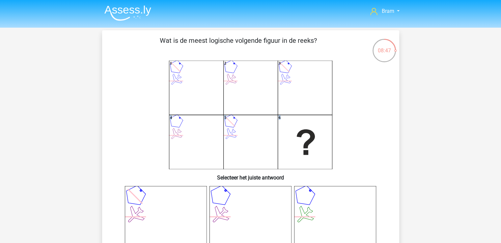
drag, startPoint x: 496, startPoint y: 65, endPoint x: 490, endPoint y: 101, distance: 36.4
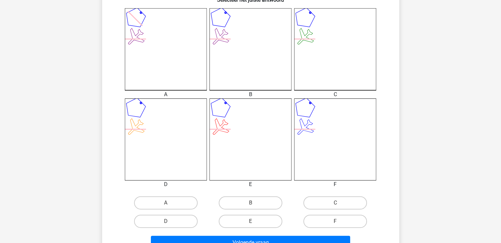
scroll to position [189, 0]
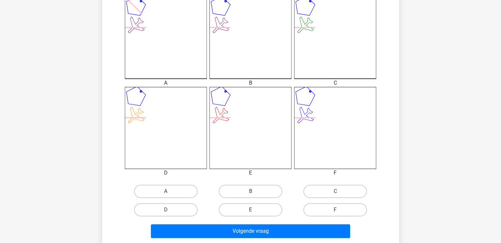
click at [229, 182] on div "A B C D" at bounding box center [251, 108] width 276 height 222
drag, startPoint x: 224, startPoint y: 196, endPoint x: 229, endPoint y: 182, distance: 15.3
click at [229, 182] on div "A B C D" at bounding box center [251, 108] width 276 height 222
click at [227, 187] on label "B" at bounding box center [251, 191] width 64 height 13
click at [250, 191] on input "B" at bounding box center [252, 193] width 4 height 4
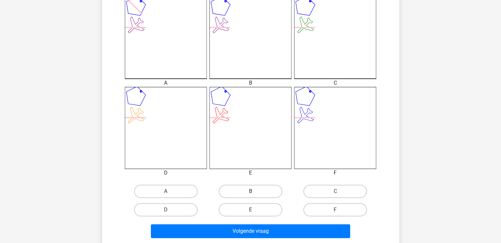
radio input "true"
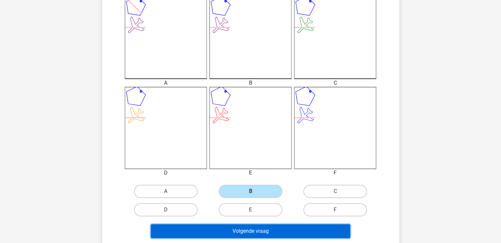
click at [195, 233] on button "Volgende vraag" at bounding box center [250, 231] width 199 height 14
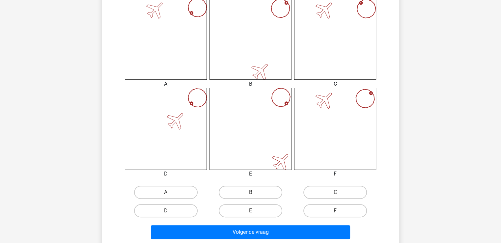
scroll to position [194, 0]
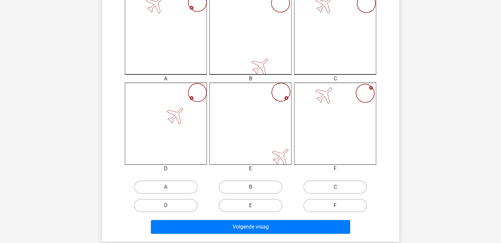
click at [360, 200] on label "F" at bounding box center [335, 205] width 64 height 13
click at [340, 206] on input "F" at bounding box center [337, 208] width 4 height 4
radio input "true"
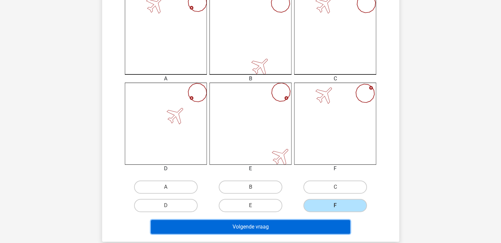
click at [326, 223] on button "Volgende vraag" at bounding box center [250, 227] width 199 height 14
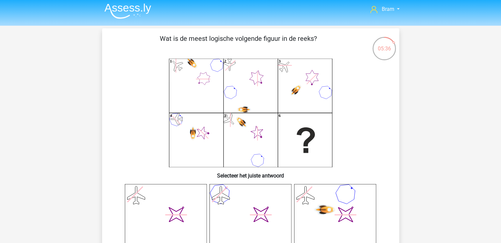
scroll to position [214, 0]
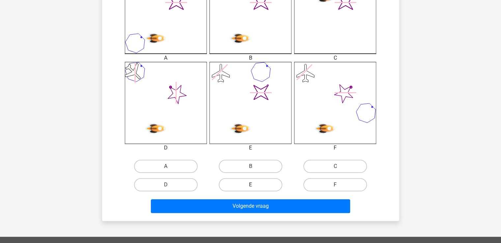
drag, startPoint x: 237, startPoint y: 184, endPoint x: 233, endPoint y: 185, distance: 4.5
click at [233, 185] on label "E" at bounding box center [251, 184] width 64 height 13
click at [250, 185] on input "E" at bounding box center [252, 187] width 4 height 4
radio input "true"
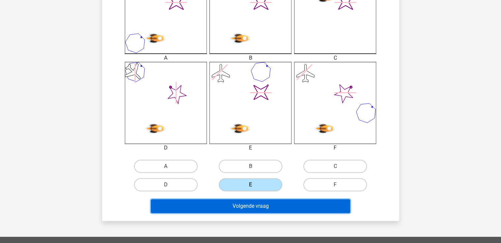
click at [209, 206] on button "Volgende vraag" at bounding box center [250, 206] width 199 height 14
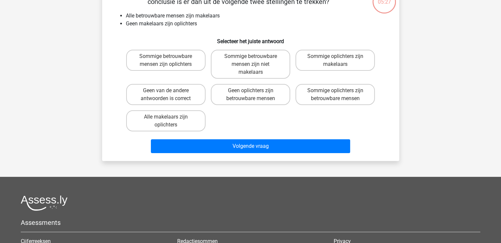
scroll to position [30, 0]
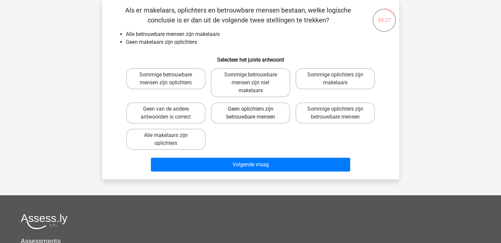
click at [224, 111] on label "Geen oplichters zijn betrouwbare mensen" at bounding box center [250, 112] width 79 height 21
click at [250, 111] on input "Geen oplichters zijn betrouwbare mensen" at bounding box center [252, 111] width 4 height 4
radio input "true"
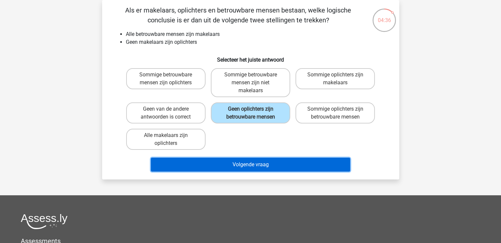
click at [210, 167] on button "Volgende vraag" at bounding box center [250, 165] width 199 height 14
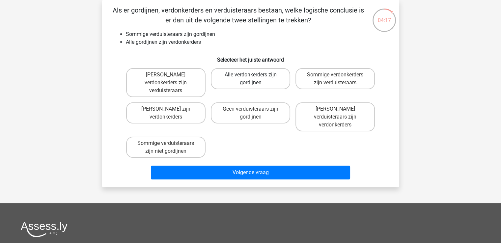
click at [226, 77] on label "Alle verdonkerders zijn gordijnen" at bounding box center [250, 78] width 79 height 21
click at [250, 77] on input "Alle verdonkerders zijn gordijnen" at bounding box center [252, 77] width 4 height 4
radio input "true"
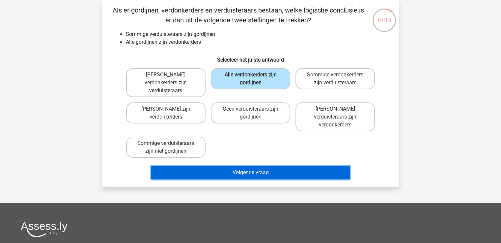
click at [191, 166] on button "Volgende vraag" at bounding box center [250, 173] width 199 height 14
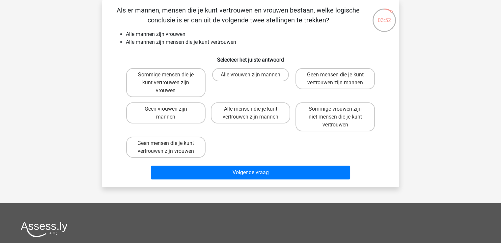
drag, startPoint x: 191, startPoint y: 152, endPoint x: 157, endPoint y: 32, distance: 125.0
click at [157, 32] on div "Als er mannen, mensen die je kunt vertrouwen en vrouwen bestaan, welke logische…" at bounding box center [251, 93] width 292 height 177
click at [322, 86] on label "Geen mensen die je kunt vertrouwen zijn mannen" at bounding box center [335, 78] width 79 height 21
click at [335, 79] on input "Geen mensen die je kunt vertrouwen zijn mannen" at bounding box center [337, 77] width 4 height 4
radio input "true"
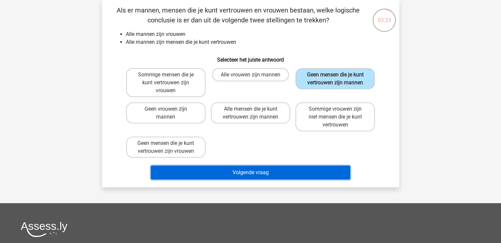
click at [269, 168] on button "Volgende vraag" at bounding box center [250, 173] width 199 height 14
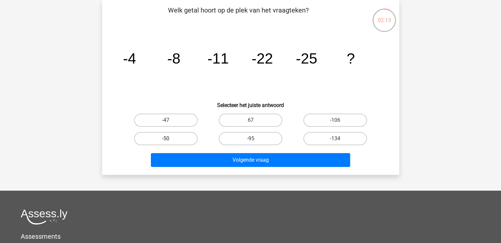
click at [163, 140] on label "-50" at bounding box center [166, 138] width 64 height 13
click at [166, 140] on input "-50" at bounding box center [168, 141] width 4 height 4
radio input "true"
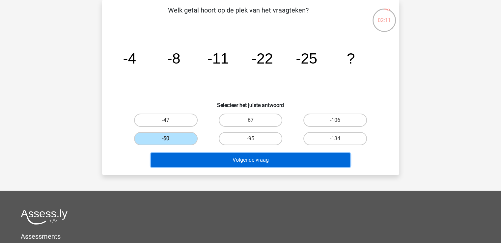
click at [178, 157] on button "Volgende vraag" at bounding box center [250, 160] width 199 height 14
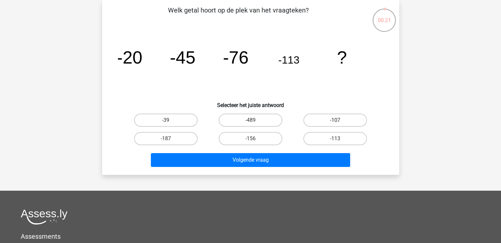
click at [344, 121] on label "-107" at bounding box center [335, 120] width 64 height 13
click at [340, 121] on input "-107" at bounding box center [337, 122] width 4 height 4
radio input "true"
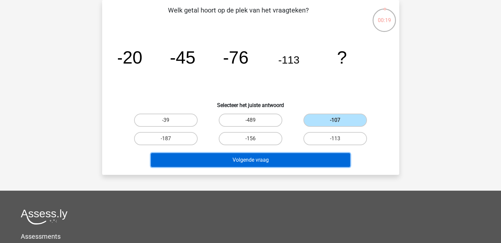
click at [325, 158] on button "Volgende vraag" at bounding box center [250, 160] width 199 height 14
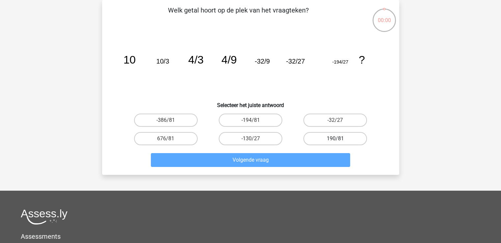
click at [328, 135] on label "190/81" at bounding box center [335, 138] width 64 height 13
click at [335, 139] on input "190/81" at bounding box center [337, 141] width 4 height 4
radio input "true"
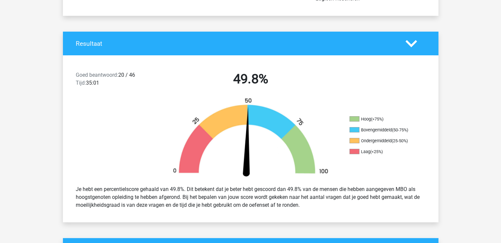
scroll to position [117, 0]
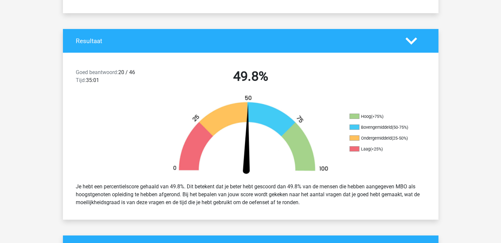
drag, startPoint x: 502, startPoint y: 228, endPoint x: 475, endPoint y: 24, distance: 206.0
drag, startPoint x: 475, startPoint y: 24, endPoint x: 16, endPoint y: 147, distance: 475.8
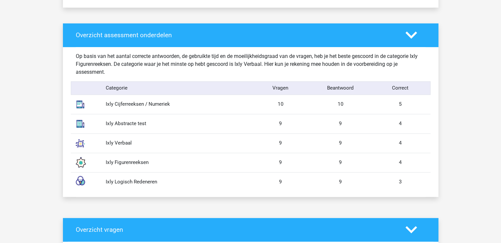
scroll to position [542, 0]
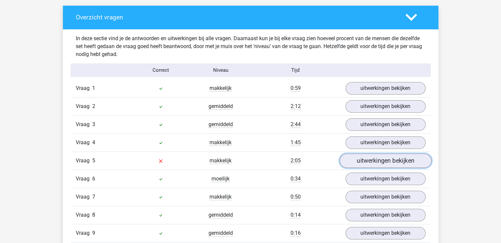
click at [385, 158] on link "uitwerkingen bekijken" at bounding box center [385, 161] width 92 height 14
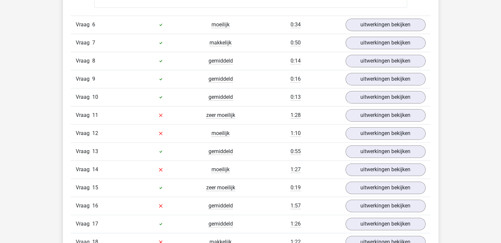
scroll to position [970, 0]
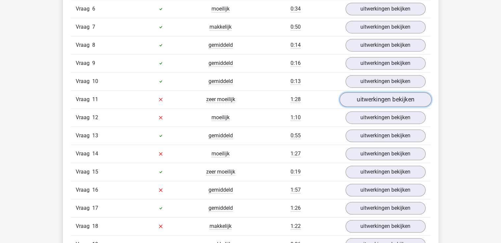
click at [353, 95] on link "uitwerkingen bekijken" at bounding box center [385, 99] width 92 height 14
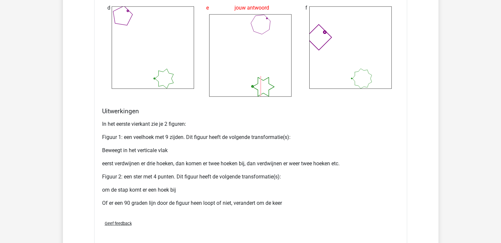
scroll to position [1539, 0]
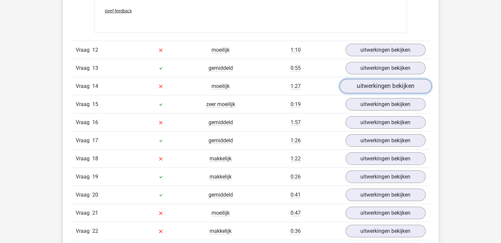
click at [368, 85] on link "uitwerkingen bekijken" at bounding box center [385, 86] width 92 height 14
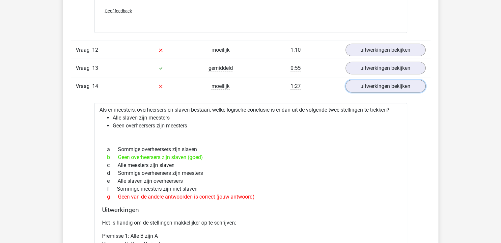
scroll to position [1751, 0]
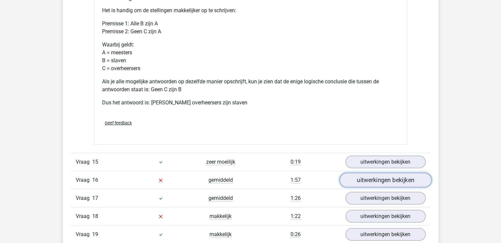
drag, startPoint x: 372, startPoint y: 176, endPoint x: 365, endPoint y: 177, distance: 6.9
click at [365, 177] on link "uitwerkingen bekijken" at bounding box center [385, 180] width 92 height 14
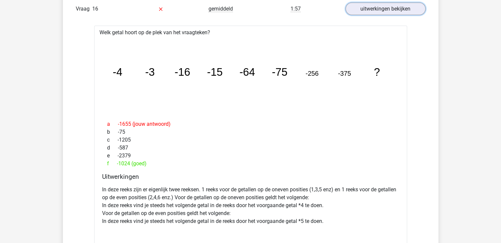
scroll to position [2135, 0]
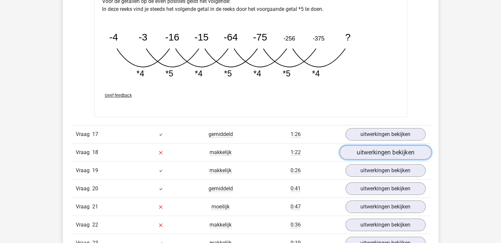
click at [389, 151] on link "uitwerkingen bekijken" at bounding box center [385, 152] width 92 height 14
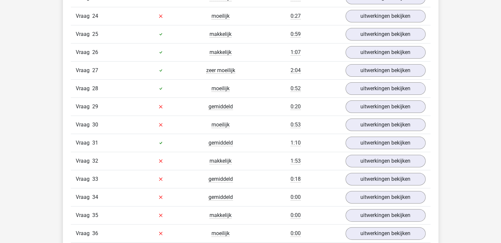
scroll to position [2647, 0]
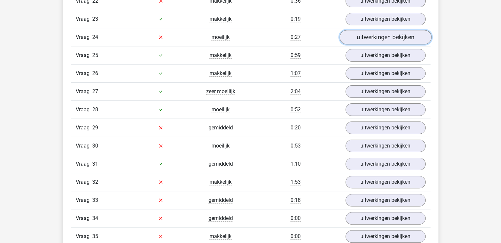
click at [419, 31] on link "uitwerkingen bekijken" at bounding box center [385, 37] width 92 height 14
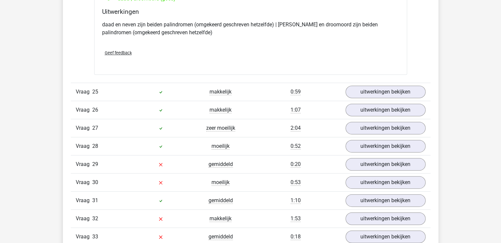
scroll to position [2790, 0]
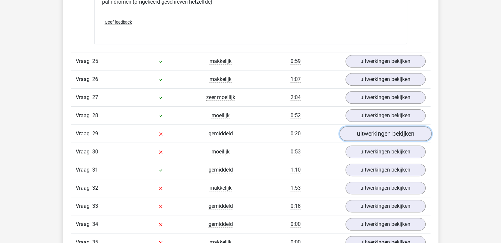
click at [365, 127] on link "uitwerkingen bekijken" at bounding box center [385, 134] width 92 height 14
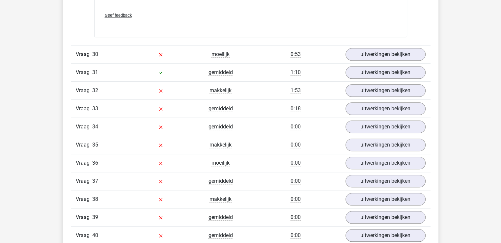
scroll to position [3132, 0]
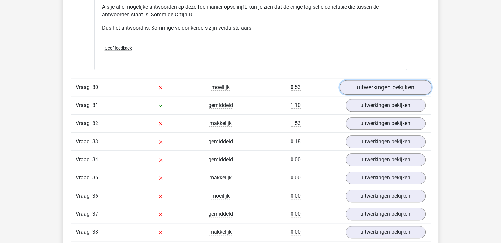
click at [414, 80] on link "uitwerkingen bekijken" at bounding box center [385, 87] width 92 height 14
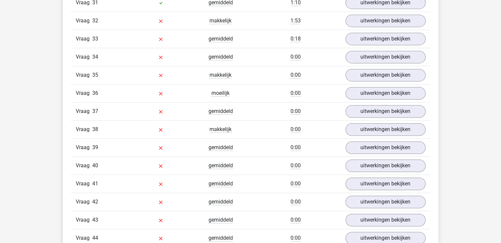
scroll to position [3493, 0]
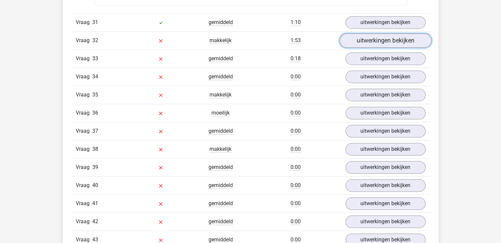
click at [380, 33] on link "uitwerkingen bekijken" at bounding box center [385, 40] width 92 height 14
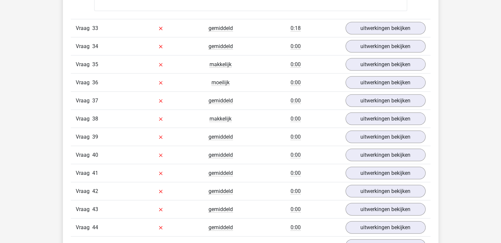
scroll to position [3833, 0]
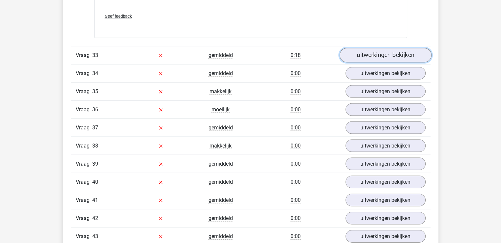
click at [390, 48] on link "uitwerkingen bekijken" at bounding box center [385, 55] width 92 height 14
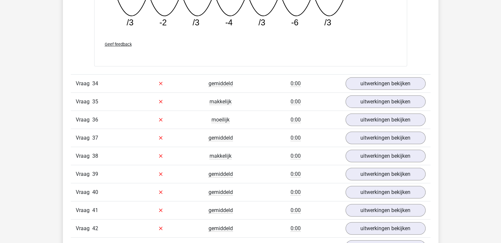
scroll to position [4167, 0]
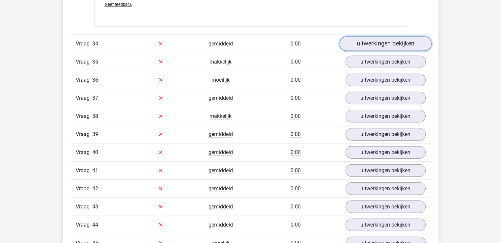
click at [417, 37] on link "uitwerkingen bekijken" at bounding box center [385, 44] width 92 height 14
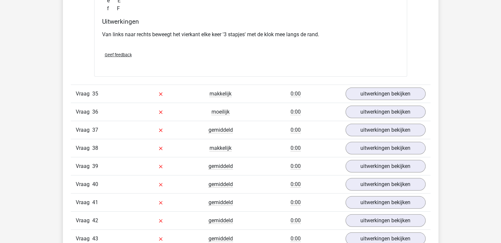
scroll to position [4411, 0]
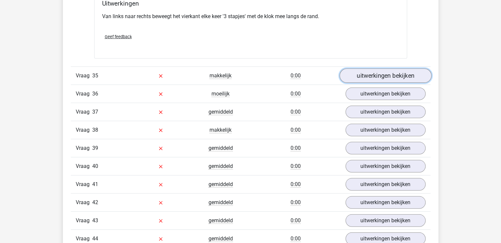
click at [405, 71] on link "uitwerkingen bekijken" at bounding box center [385, 76] width 92 height 14
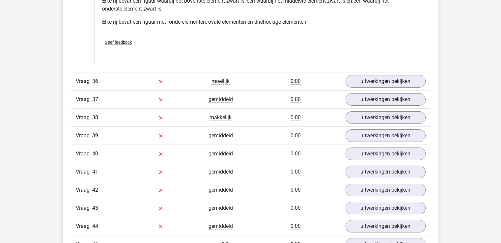
scroll to position [4722, 0]
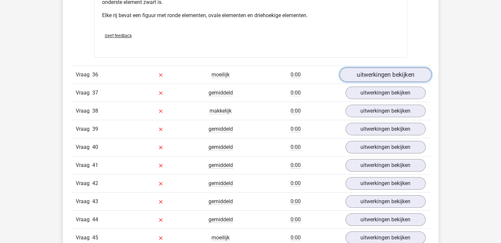
click at [417, 70] on link "uitwerkingen bekijken" at bounding box center [385, 75] width 92 height 14
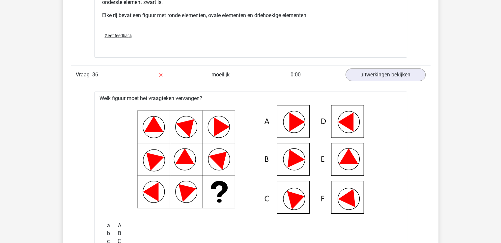
drag, startPoint x: 502, startPoint y: 201, endPoint x: 498, endPoint y: 208, distance: 8.3
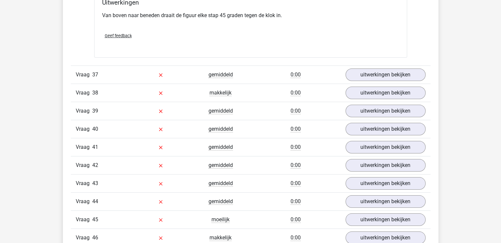
scroll to position [5031, 0]
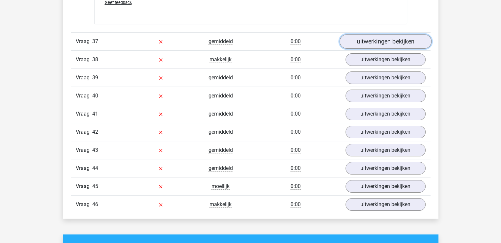
click at [406, 34] on link "uitwerkingen bekijken" at bounding box center [385, 41] width 92 height 14
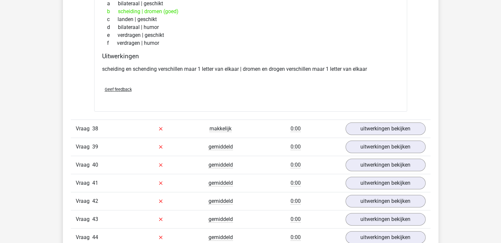
scroll to position [5193, 0]
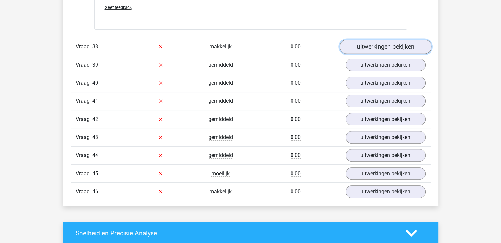
click at [416, 42] on link "uitwerkingen bekijken" at bounding box center [385, 47] width 92 height 14
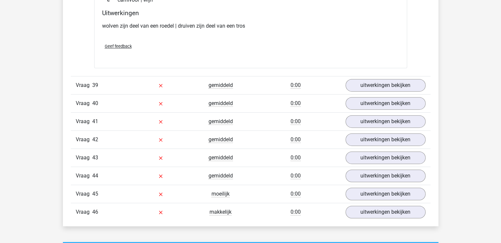
scroll to position [5334, 0]
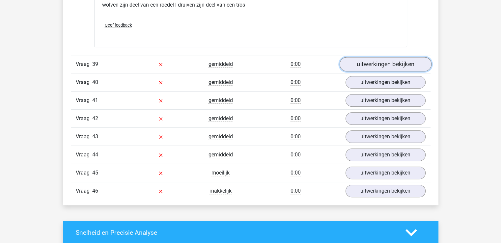
click at [409, 57] on link "uitwerkingen bekijken" at bounding box center [385, 64] width 92 height 14
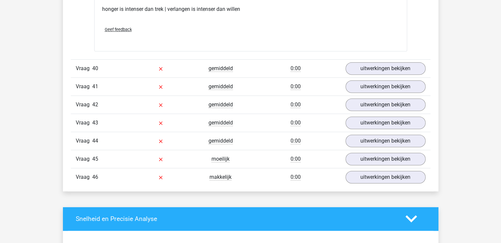
scroll to position [5504, 0]
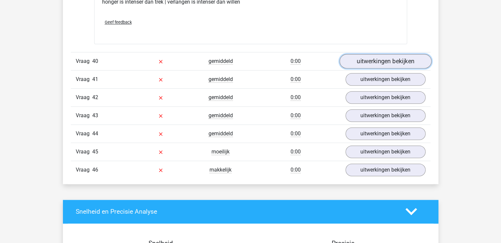
click at [417, 55] on link "uitwerkingen bekijken" at bounding box center [385, 61] width 92 height 14
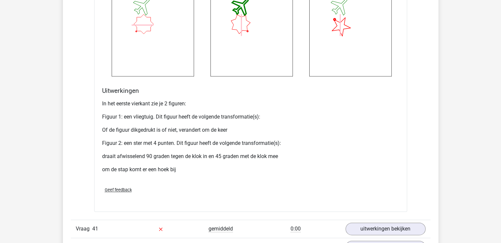
scroll to position [5912, 0]
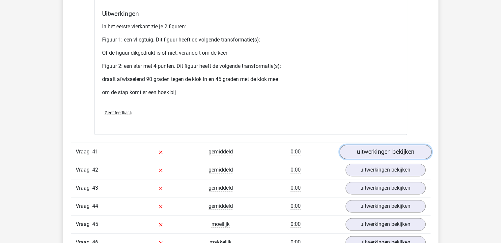
click at [410, 145] on link "uitwerkingen bekijken" at bounding box center [385, 152] width 92 height 14
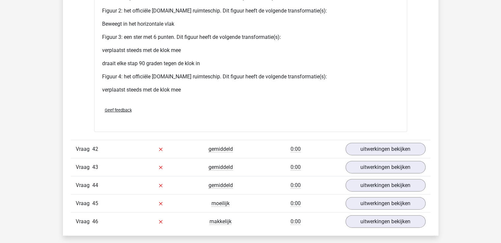
scroll to position [6546, 0]
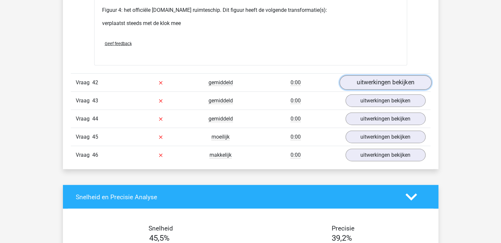
click at [408, 76] on link "uitwerkingen bekijken" at bounding box center [385, 83] width 92 height 14
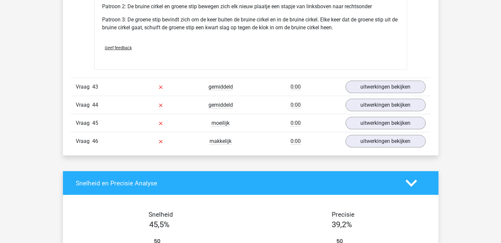
scroll to position [6992, 0]
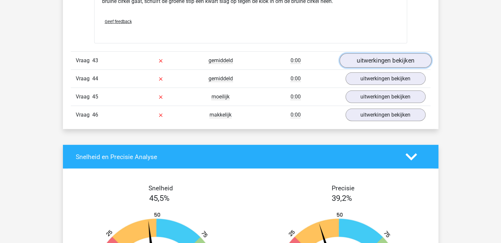
click at [417, 54] on link "uitwerkingen bekijken" at bounding box center [385, 61] width 92 height 14
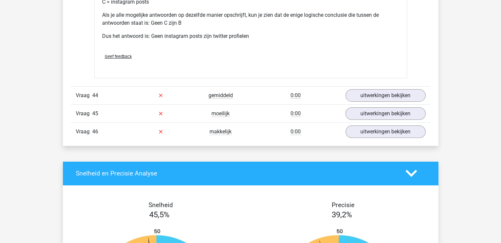
scroll to position [7262, 0]
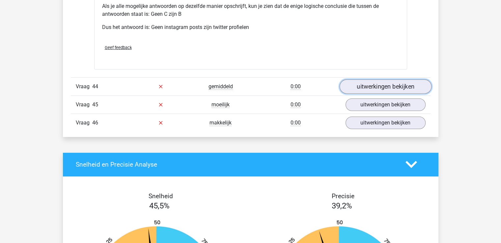
click at [405, 79] on link "uitwerkingen bekijken" at bounding box center [385, 86] width 92 height 14
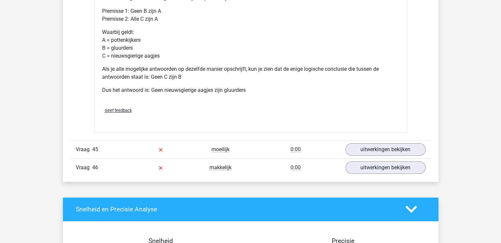
scroll to position [7543, 0]
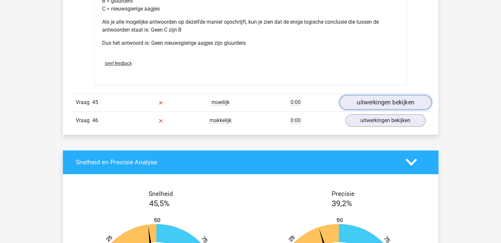
click at [408, 95] on link "uitwerkingen bekijken" at bounding box center [385, 102] width 92 height 14
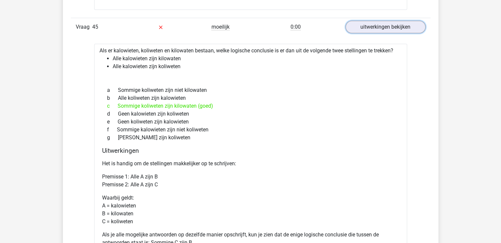
scroll to position [7550, 0]
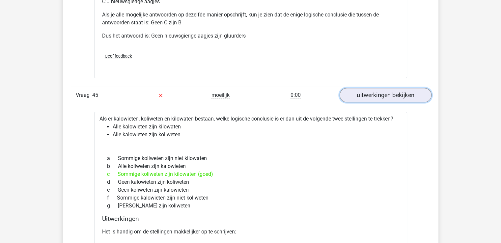
click at [412, 88] on link "uitwerkingen bekijken" at bounding box center [385, 95] width 92 height 14
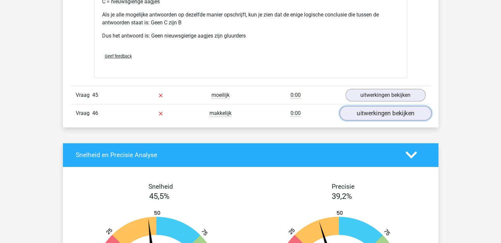
click at [411, 106] on link "uitwerkingen bekijken" at bounding box center [385, 113] width 92 height 14
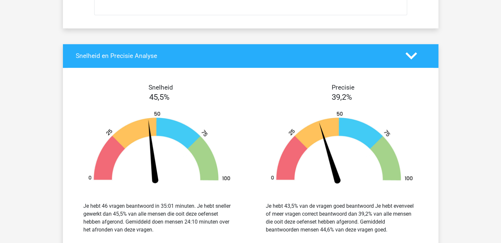
scroll to position [8043, 0]
